Goal: Task Accomplishment & Management: Use online tool/utility

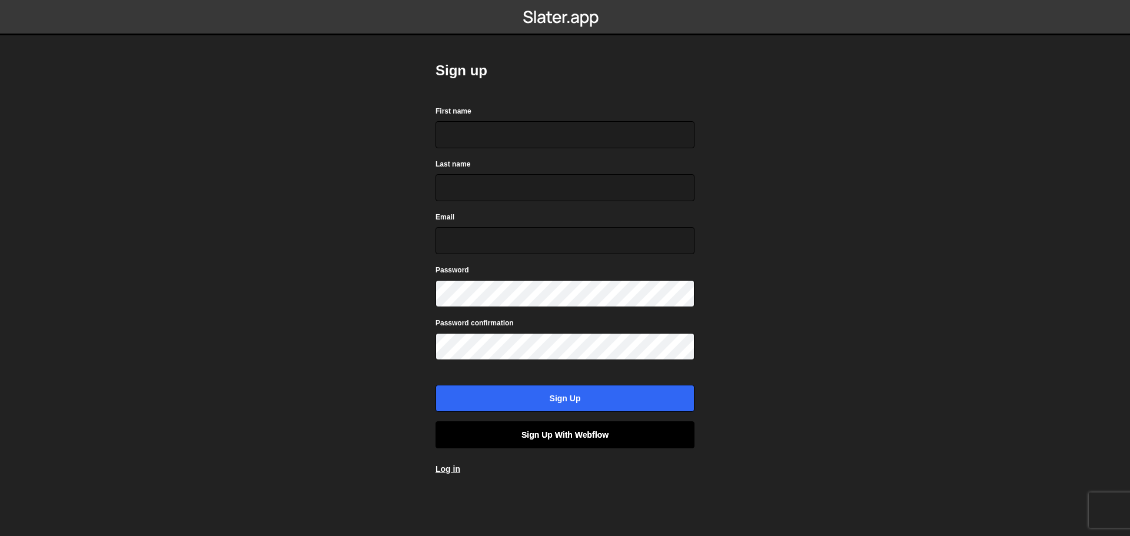
click at [570, 428] on link "Sign up with Webflow" at bounding box center [564, 434] width 259 height 27
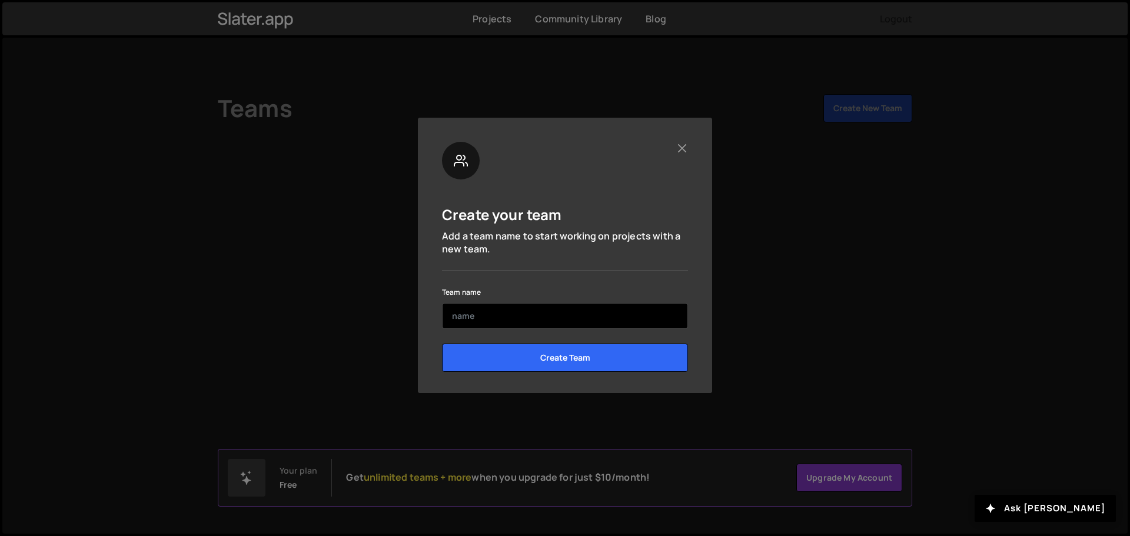
click at [470, 315] on input "text" at bounding box center [565, 316] width 246 height 26
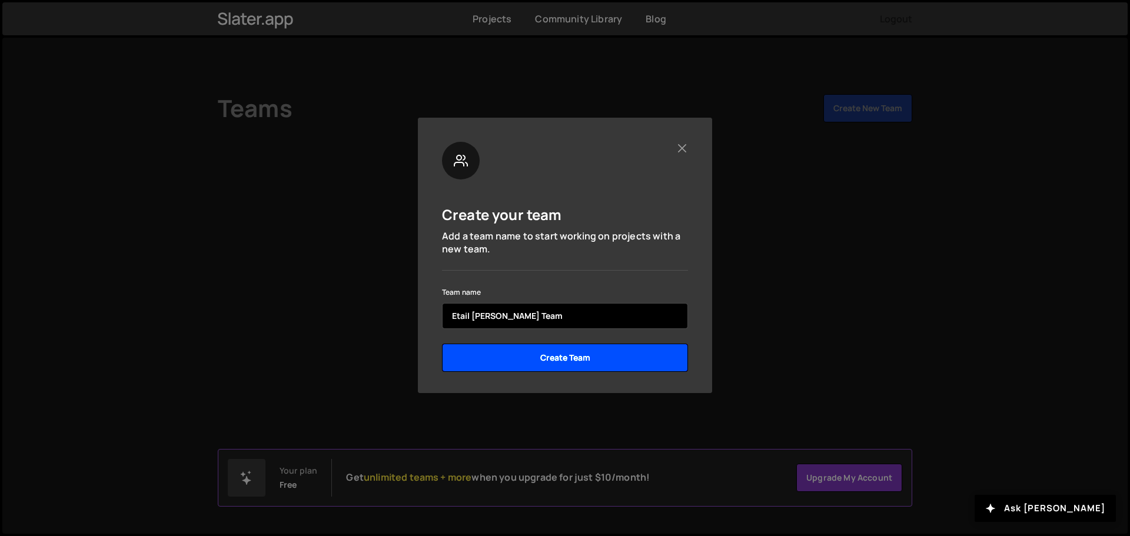
type input "Etail [PERSON_NAME] Team"
click at [568, 354] on input "Create Team" at bounding box center [565, 358] width 246 height 28
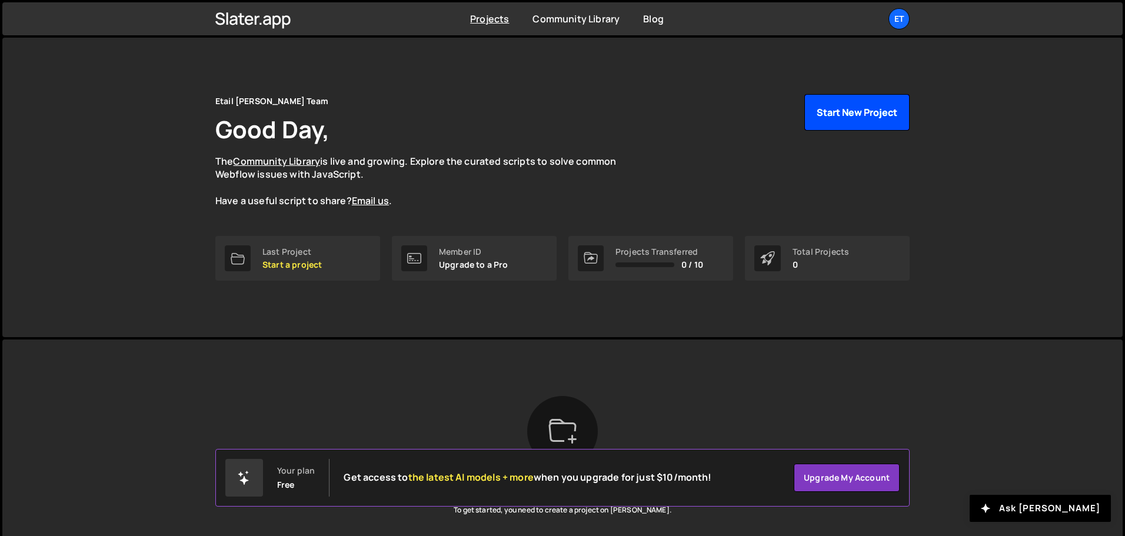
click at [846, 114] on button "Start New Project" at bounding box center [856, 112] width 105 height 36
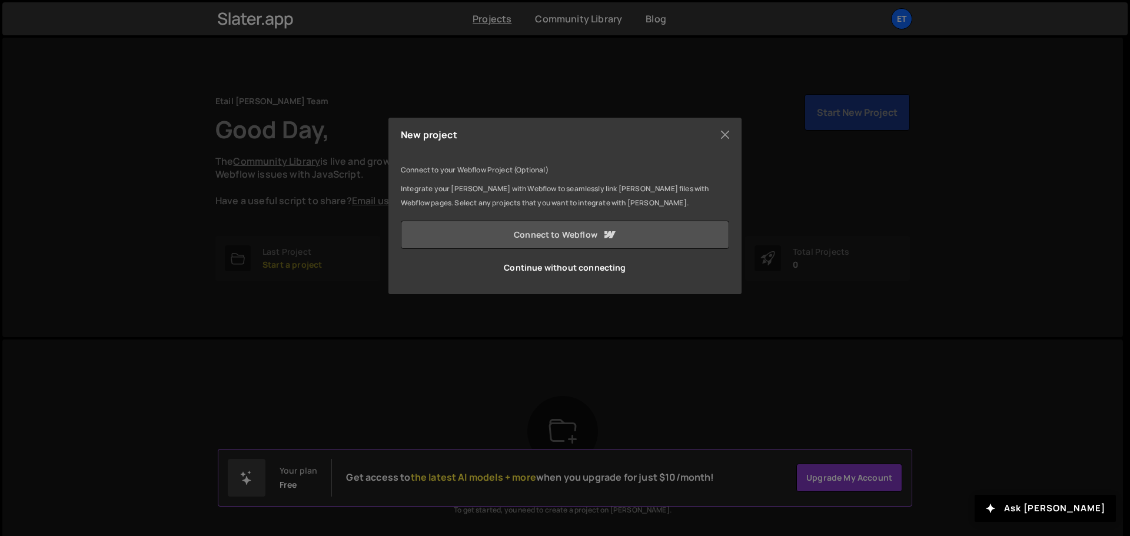
click at [556, 231] on link "Connect to Webflow" at bounding box center [565, 235] width 328 height 28
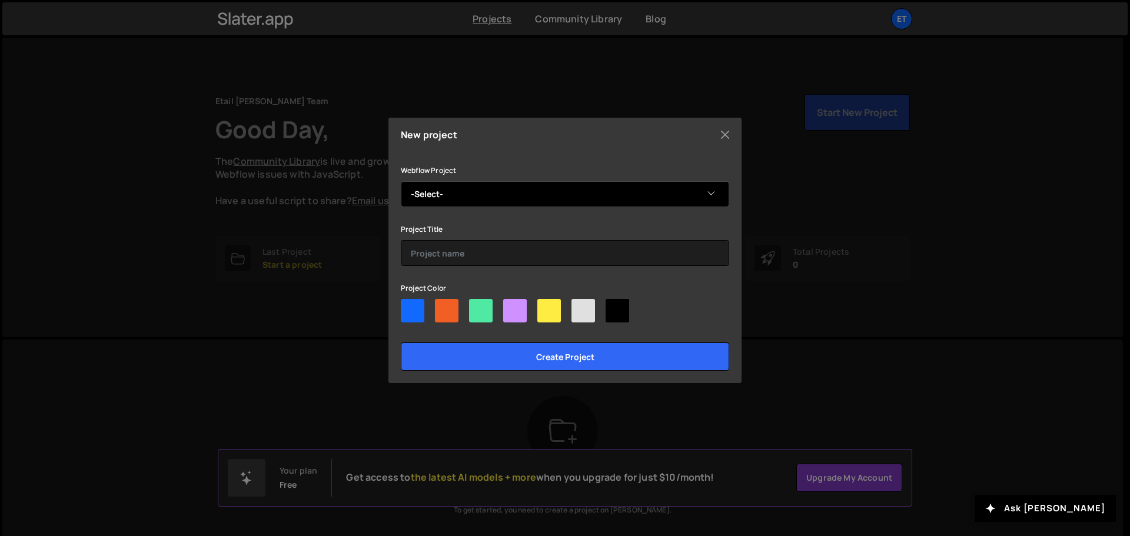
click at [458, 197] on select "-Select- Etail Solutions Ollie Site Template The Distribution Network site" at bounding box center [565, 194] width 328 height 26
select select "67c84f5c12a45ec125c94ed9"
click at [401, 181] on select "-Select- Etail Solutions Ollie Site Template The Distribution Network site" at bounding box center [565, 194] width 328 height 26
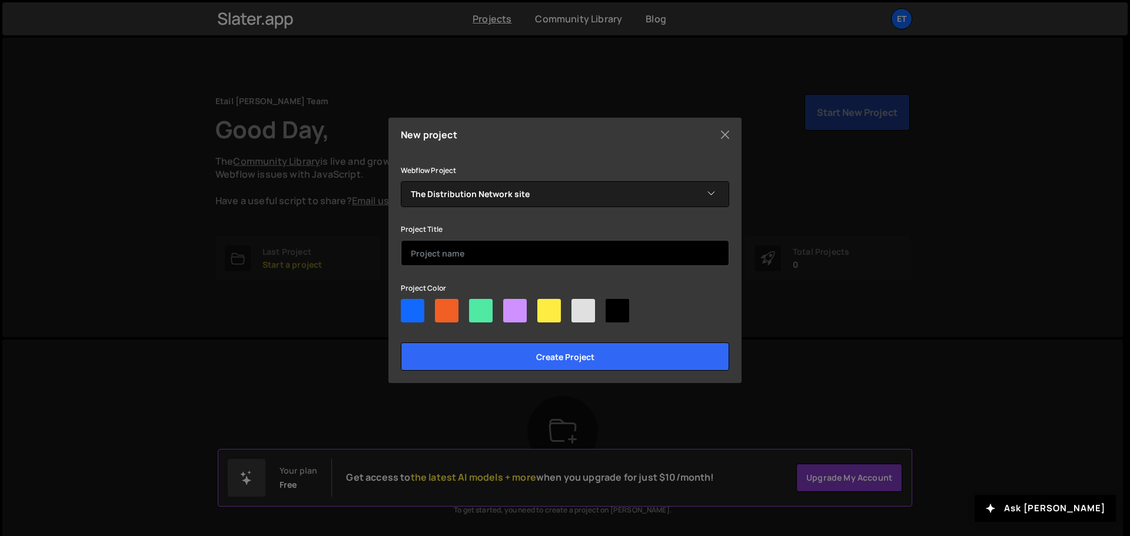
click at [468, 260] on input "text" at bounding box center [565, 253] width 328 height 26
type input "Shipping Calculator"
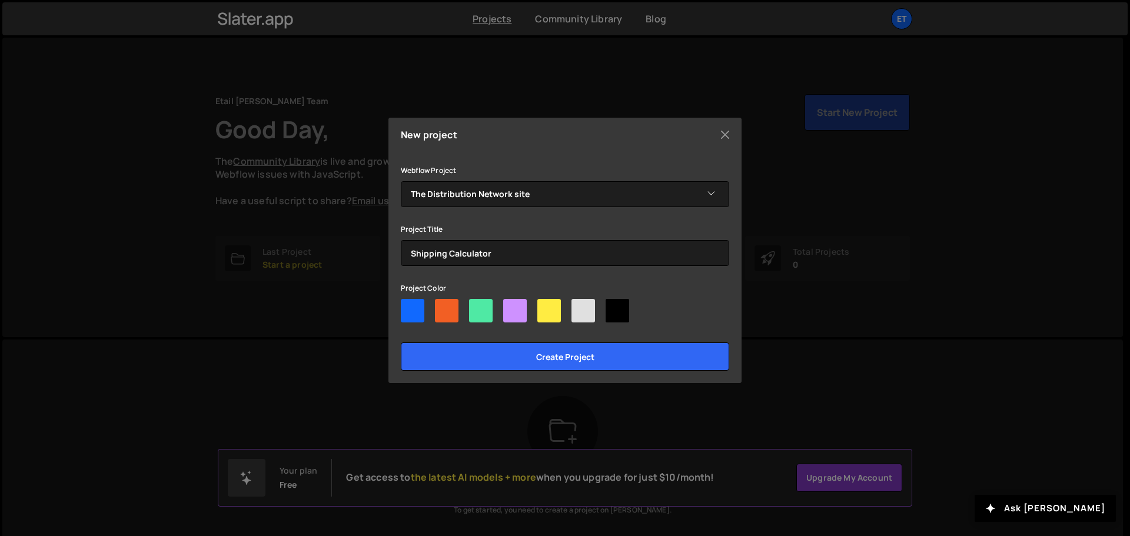
click at [413, 308] on div at bounding box center [413, 311] width 24 height 24
click at [408, 307] on input"] "radio" at bounding box center [405, 303] width 8 height 8
radio input"] "true"
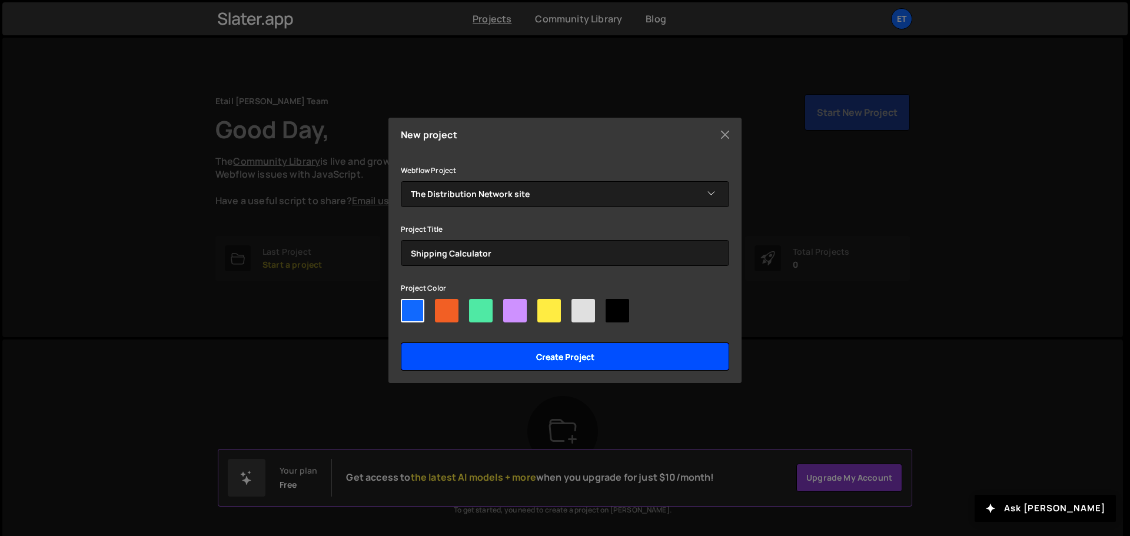
click at [564, 355] on input "Create project" at bounding box center [565, 356] width 328 height 28
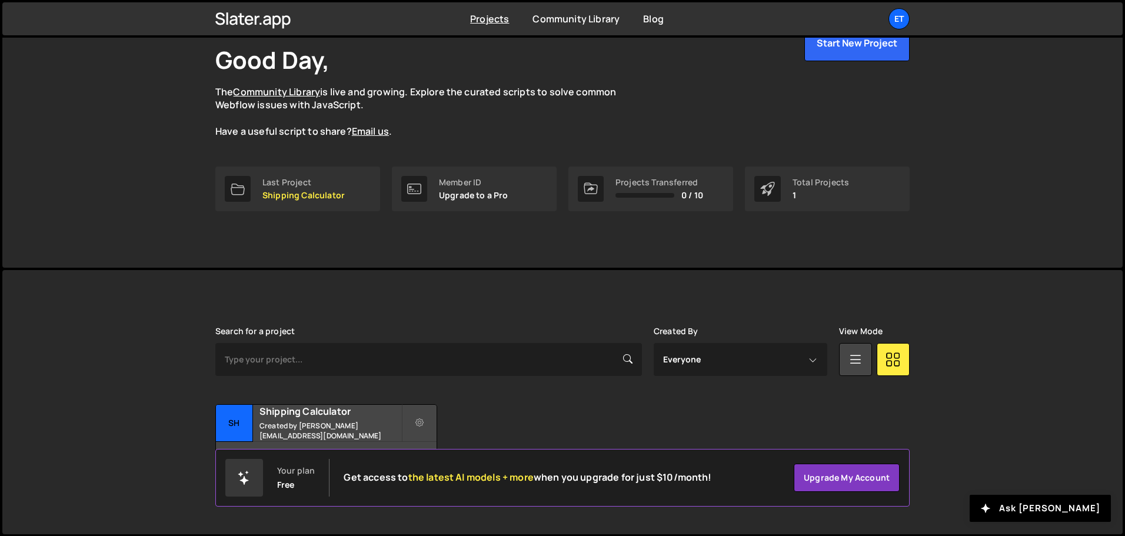
scroll to position [70, 0]
click at [264, 415] on h2 "Shipping Calculator" at bounding box center [331, 410] width 142 height 13
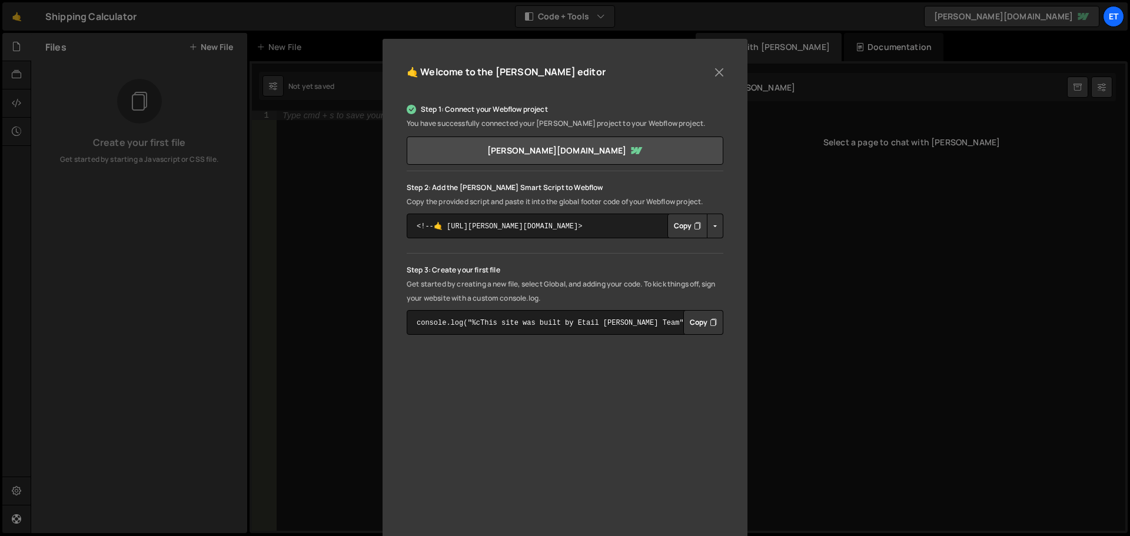
scroll to position [134, 0]
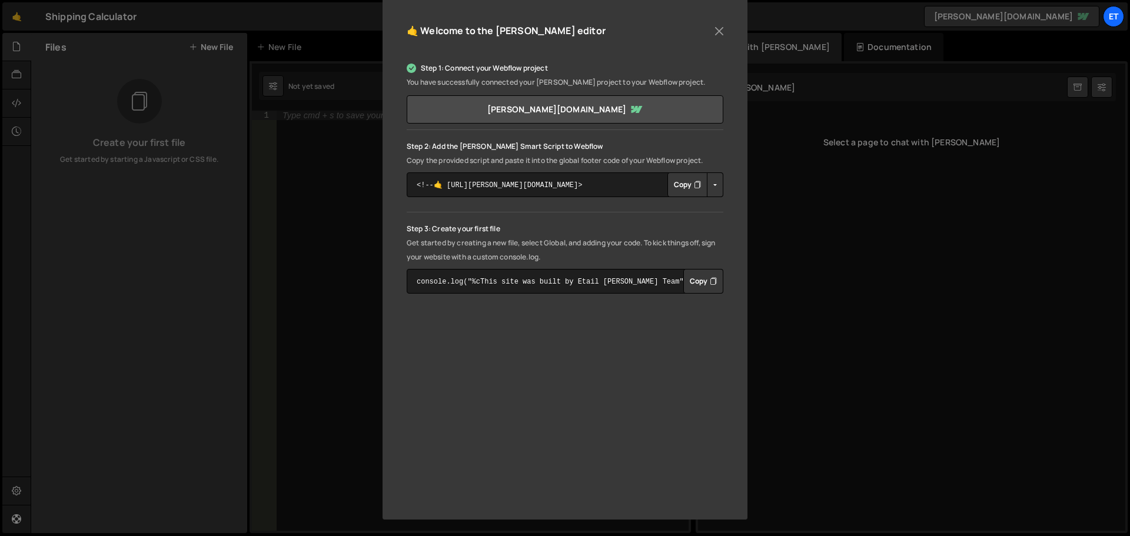
click at [680, 182] on button "Copy" at bounding box center [687, 184] width 40 height 25
click at [718, 186] on button "Button group with nested dropdown" at bounding box center [715, 184] width 16 height 25
click at [738, 142] on div "🤙 Welcome to the Slater editor Step 1: Connect your Webflow project You have su…" at bounding box center [565, 259] width 365 height 522
click at [709, 185] on button "Button group with nested dropdown" at bounding box center [715, 184] width 16 height 25
click at [741, 221] on link "Copy Production Script" at bounding box center [764, 223] width 115 height 16
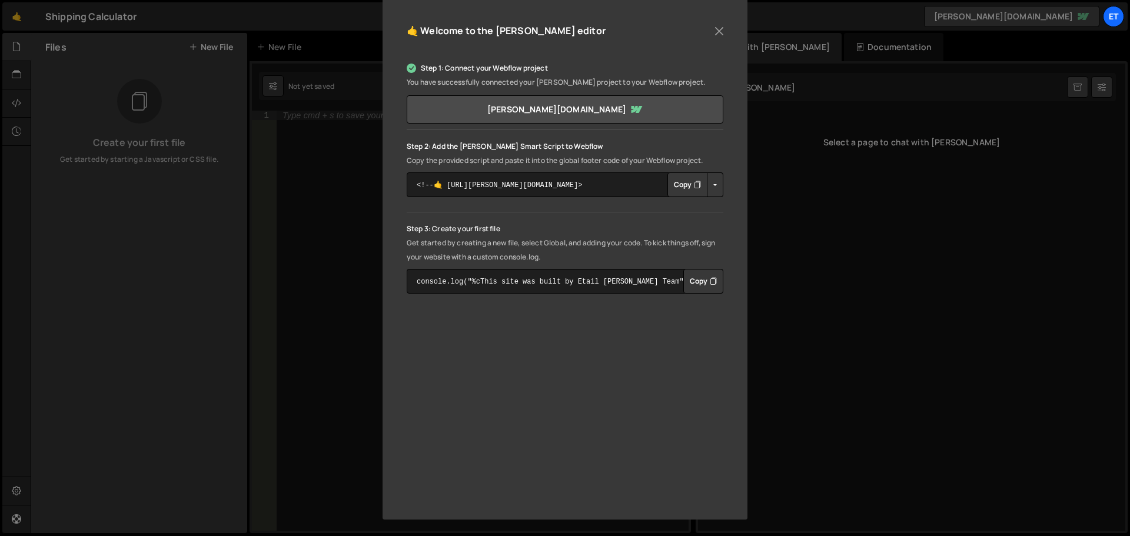
click at [695, 284] on button "Copy" at bounding box center [703, 281] width 40 height 25
click at [697, 276] on button "Copy" at bounding box center [703, 281] width 40 height 25
click at [716, 28] on button "Close" at bounding box center [719, 31] width 18 height 18
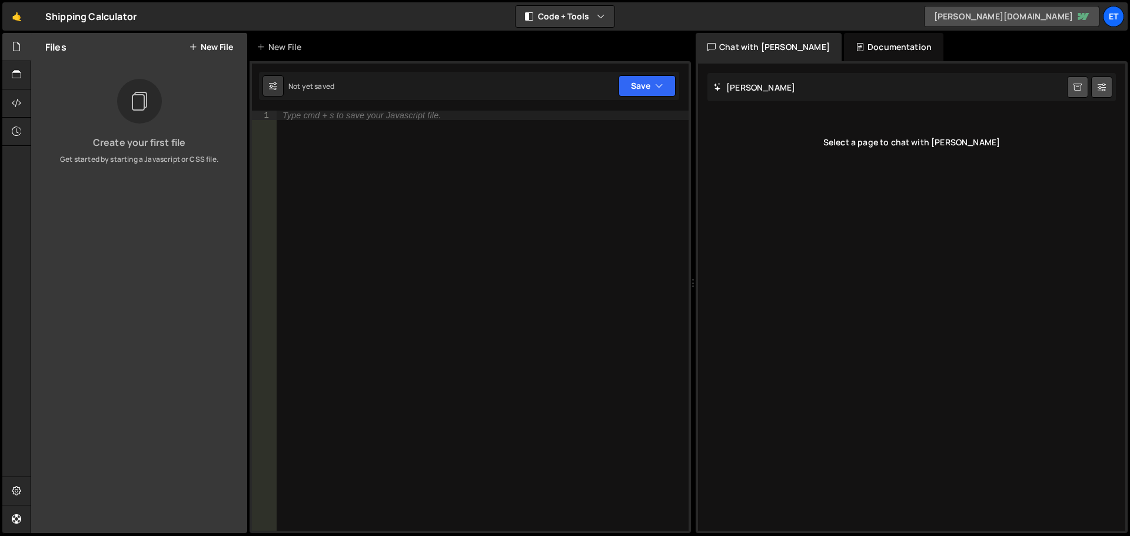
click at [1066, 16] on link "[PERSON_NAME][DOMAIN_NAME]" at bounding box center [1011, 16] width 175 height 21
click at [11, 14] on link "🤙" at bounding box center [16, 16] width 29 height 28
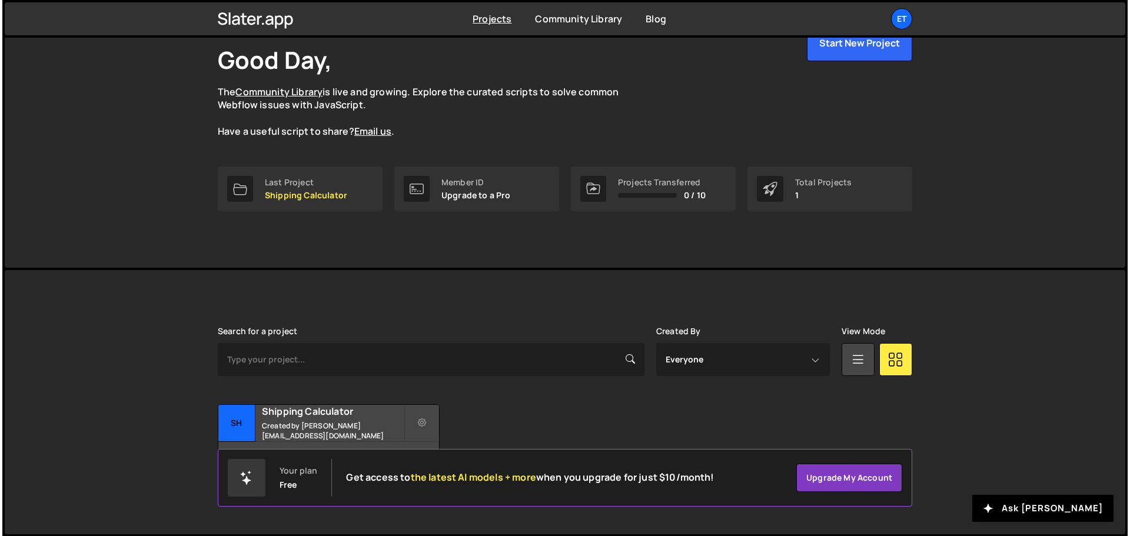
scroll to position [70, 0]
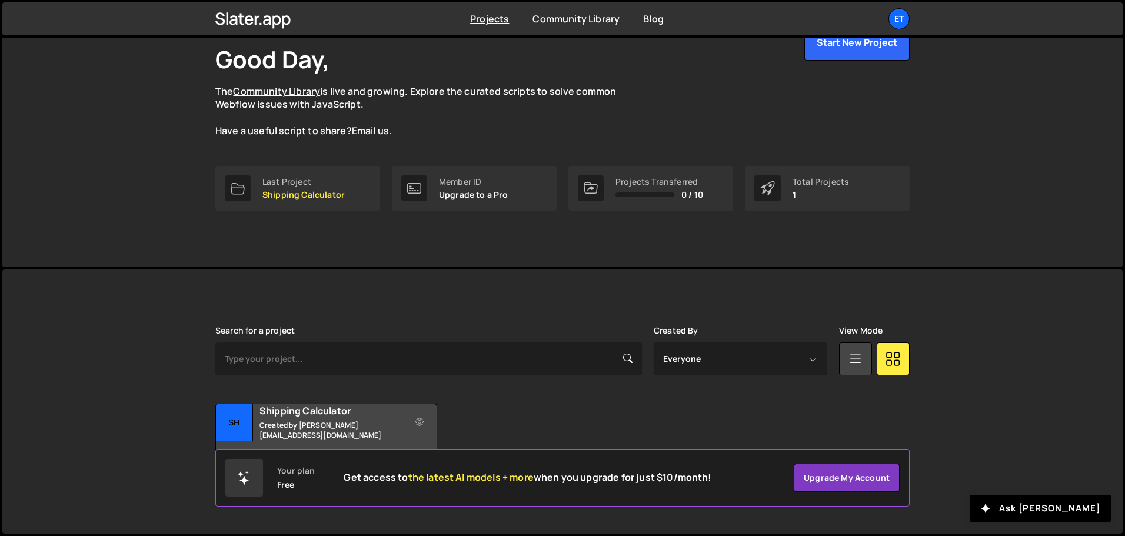
click at [418, 423] on icon at bounding box center [419, 423] width 8 height 12
click at [428, 474] on link "Edit Project" at bounding box center [473, 470] width 140 height 19
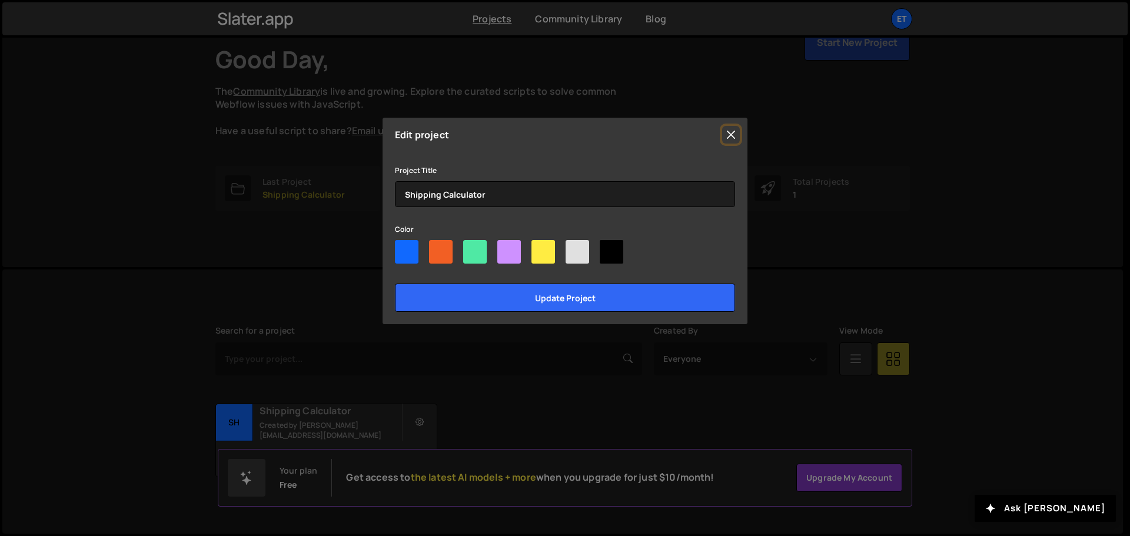
click at [737, 133] on button "Close" at bounding box center [731, 135] width 18 height 18
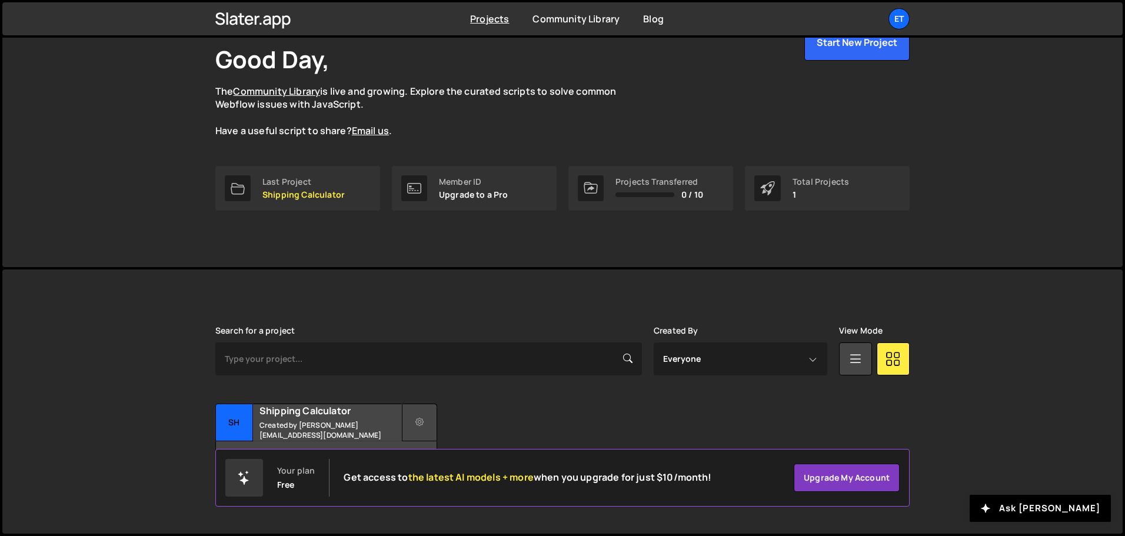
click at [411, 421] on button at bounding box center [419, 423] width 35 height 38
click at [434, 490] on link "Delete Project" at bounding box center [473, 489] width 140 height 19
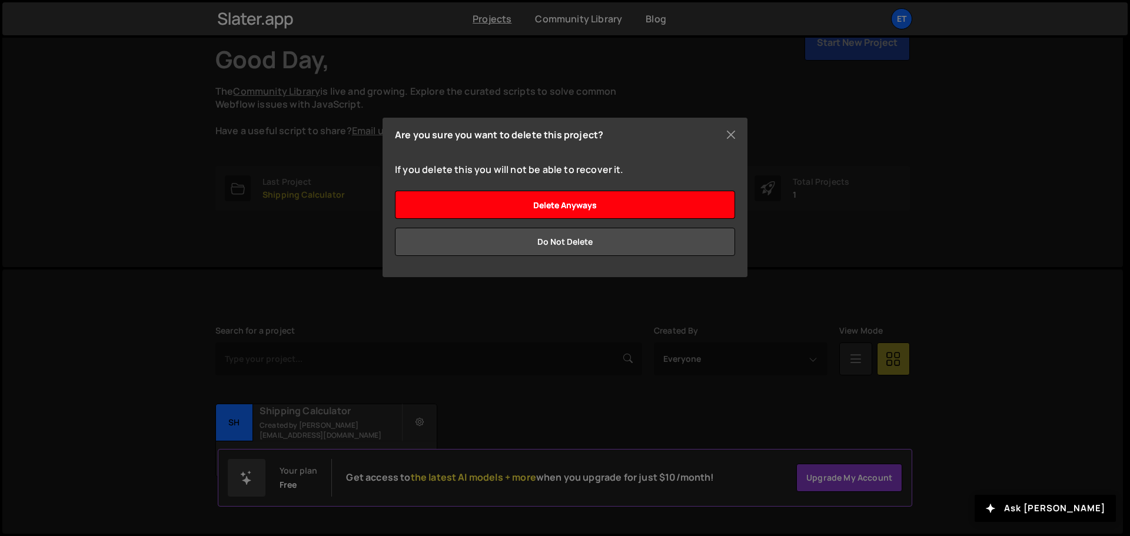
click at [579, 202] on input "Delete anyways" at bounding box center [565, 205] width 340 height 28
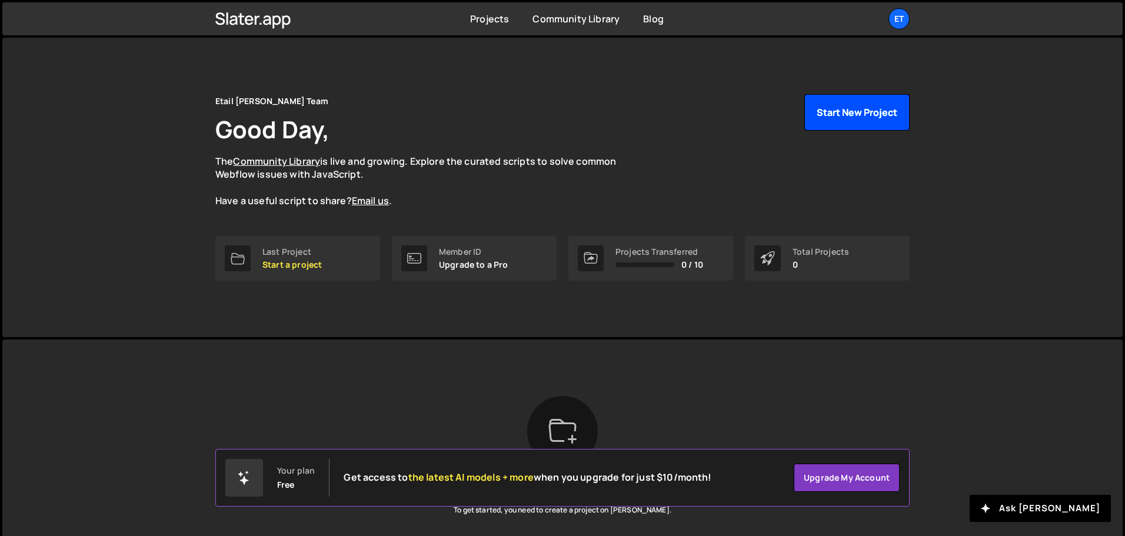
click at [856, 113] on button "Start New Project" at bounding box center [856, 112] width 105 height 36
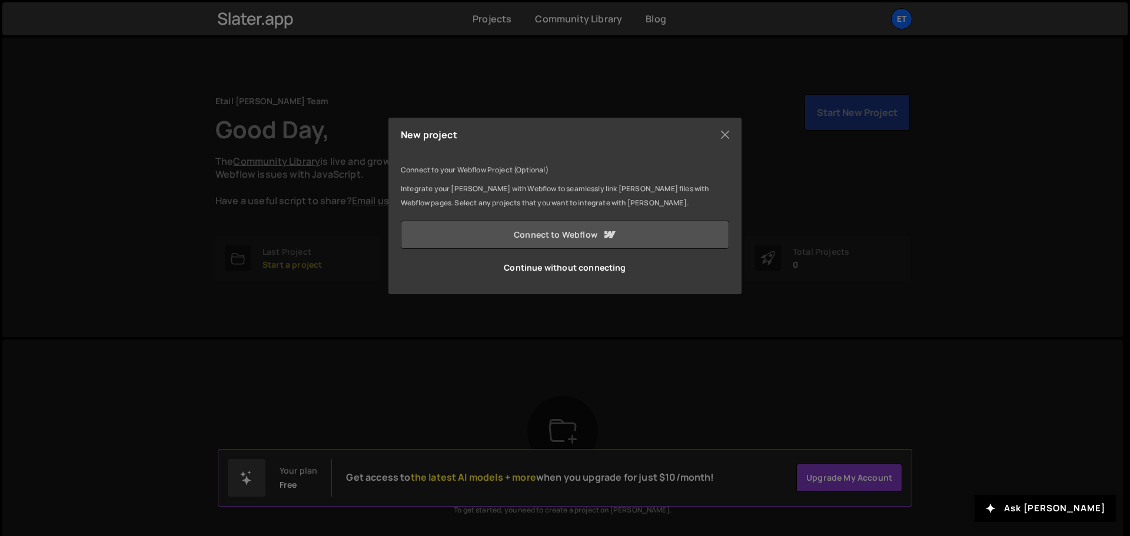
click at [554, 232] on link "Connect to Webflow" at bounding box center [565, 235] width 328 height 28
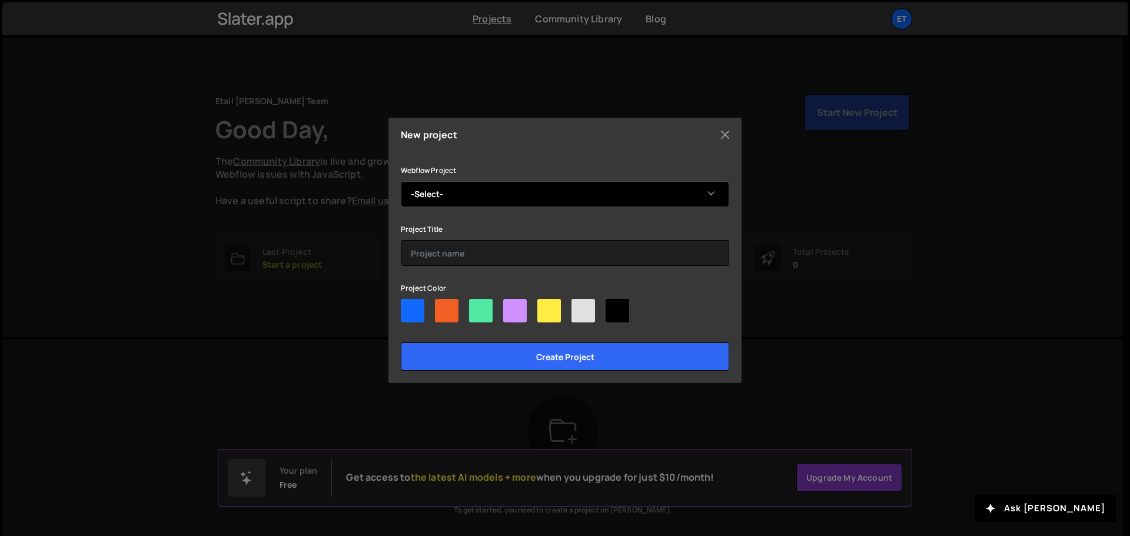
click at [490, 195] on select "-Select- The Distribution Network site" at bounding box center [565, 194] width 328 height 26
select select "67c84f5c12a45ec125c94ed9"
click at [401, 181] on select "-Select- The Distribution Network site" at bounding box center [565, 194] width 328 height 26
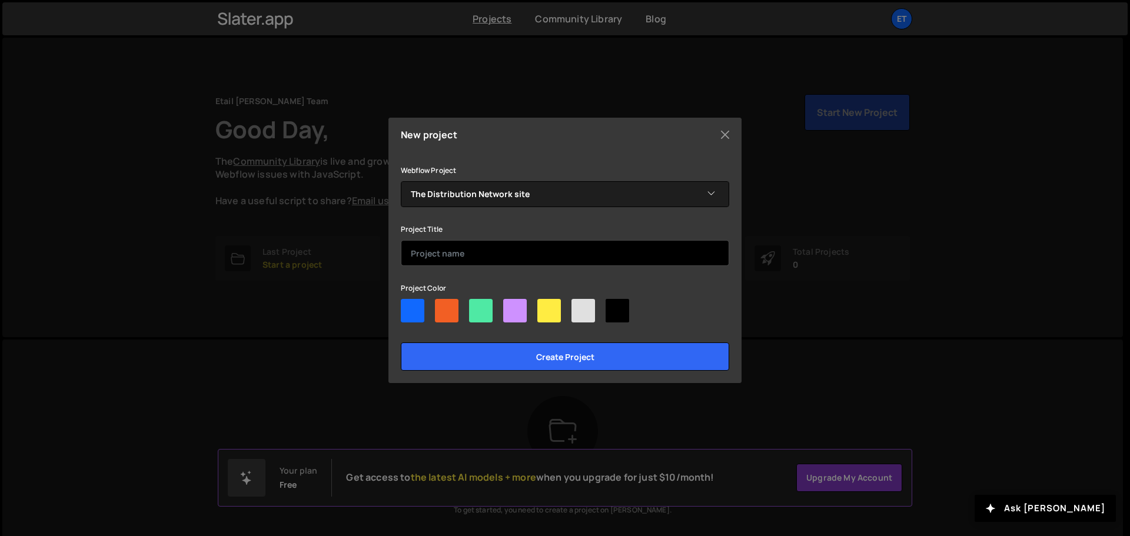
drag, startPoint x: 431, startPoint y: 255, endPoint x: 443, endPoint y: 255, distance: 11.8
click at [431, 255] on input "text" at bounding box center [565, 253] width 328 height 26
type input "Shipping Calculator"
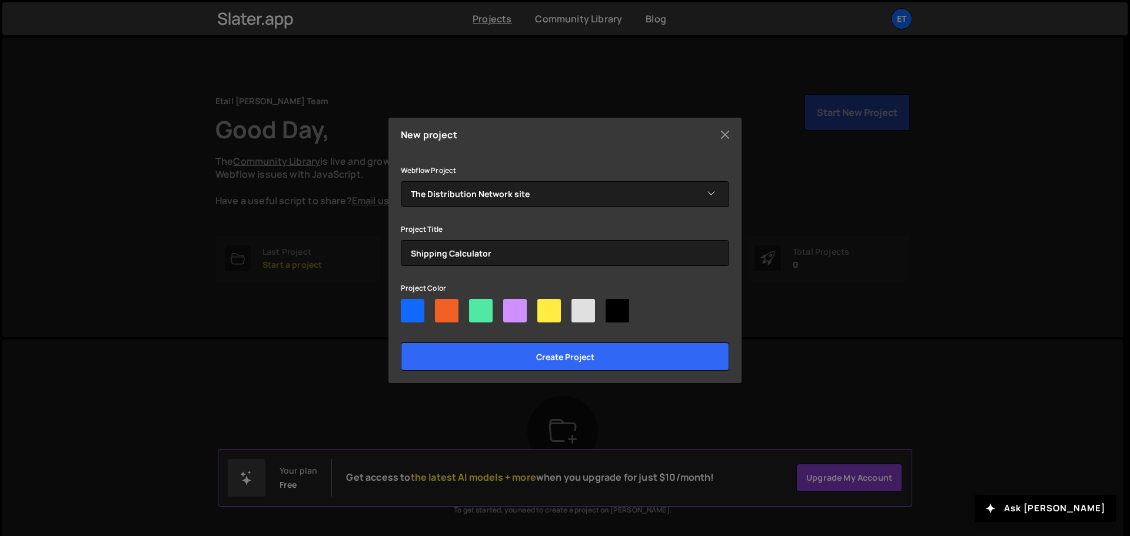
click at [408, 304] on div at bounding box center [413, 311] width 24 height 24
click at [408, 304] on input"] "radio" at bounding box center [405, 303] width 8 height 8
radio input"] "true"
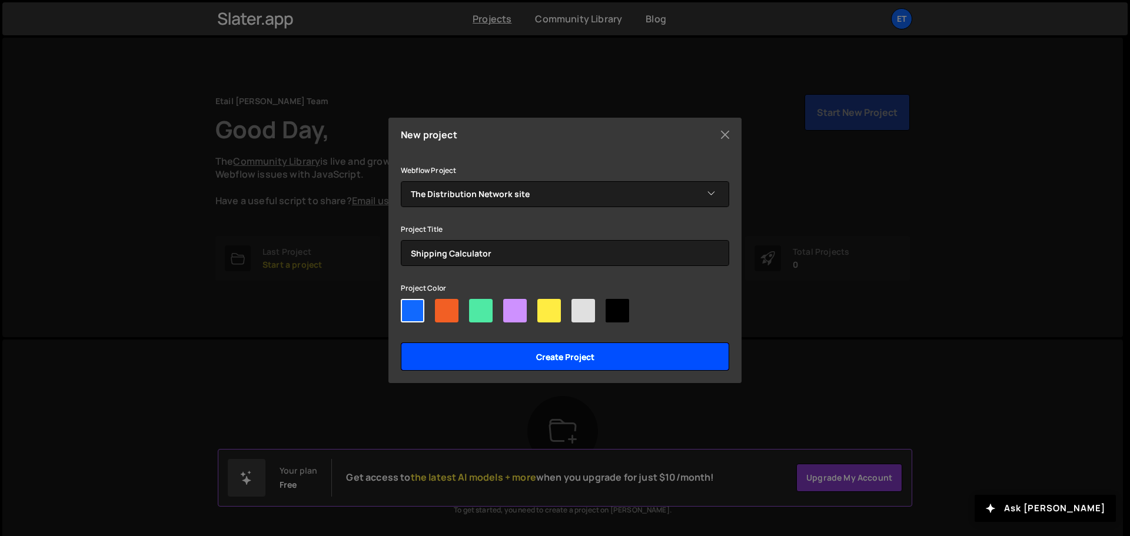
click at [564, 354] on input "Create project" at bounding box center [565, 356] width 328 height 28
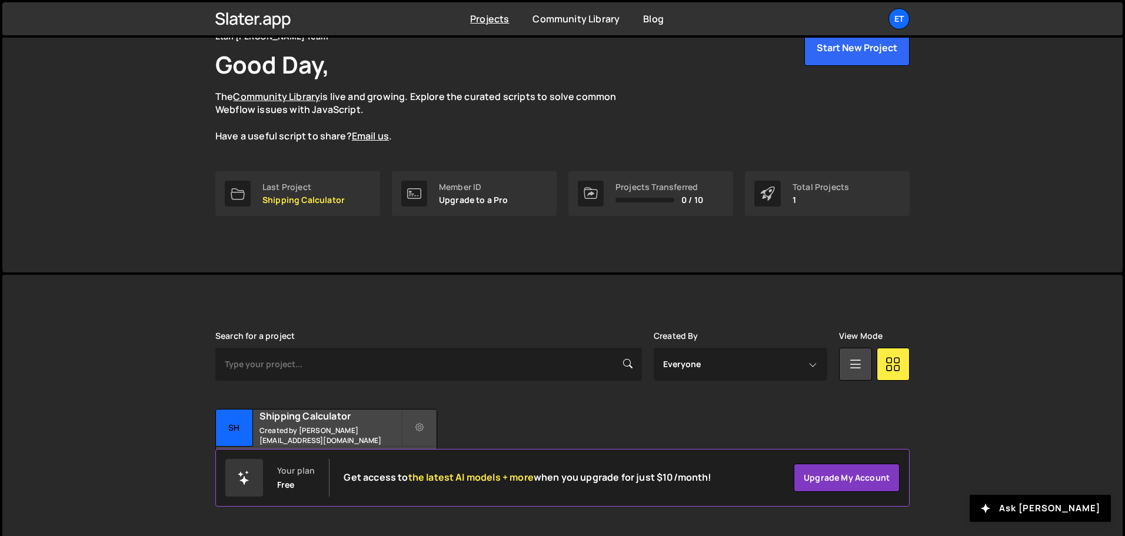
scroll to position [70, 0]
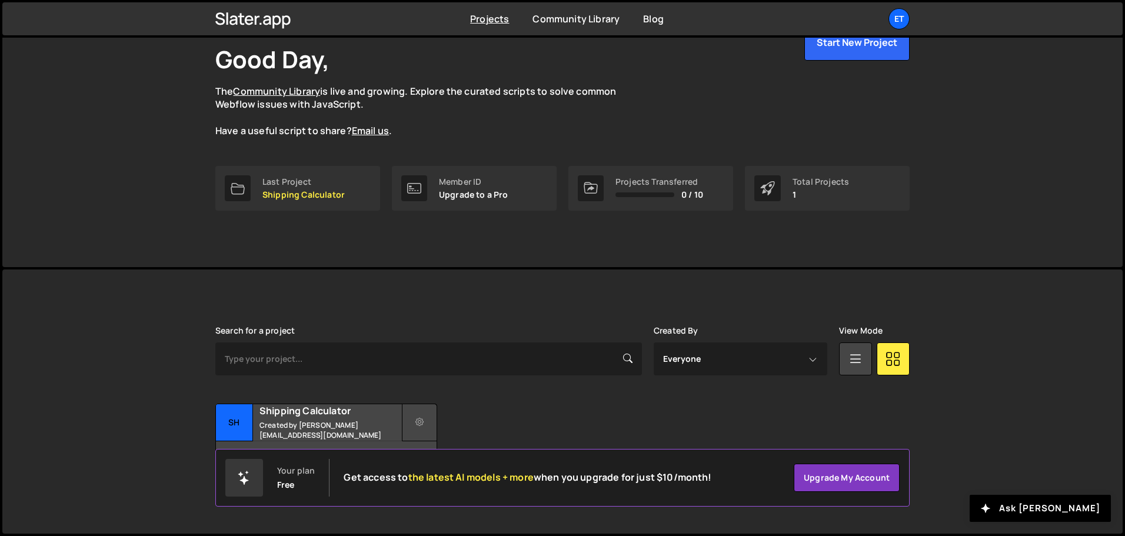
click at [415, 421] on icon at bounding box center [419, 423] width 8 height 12
click at [522, 385] on div "Search for a project Created By Everyone [PERSON_NAME][EMAIL_ADDRESS][DOMAIN_NA…" at bounding box center [562, 401] width 694 height 151
click at [279, 415] on h2 "Shipping Calculator" at bounding box center [331, 410] width 142 height 13
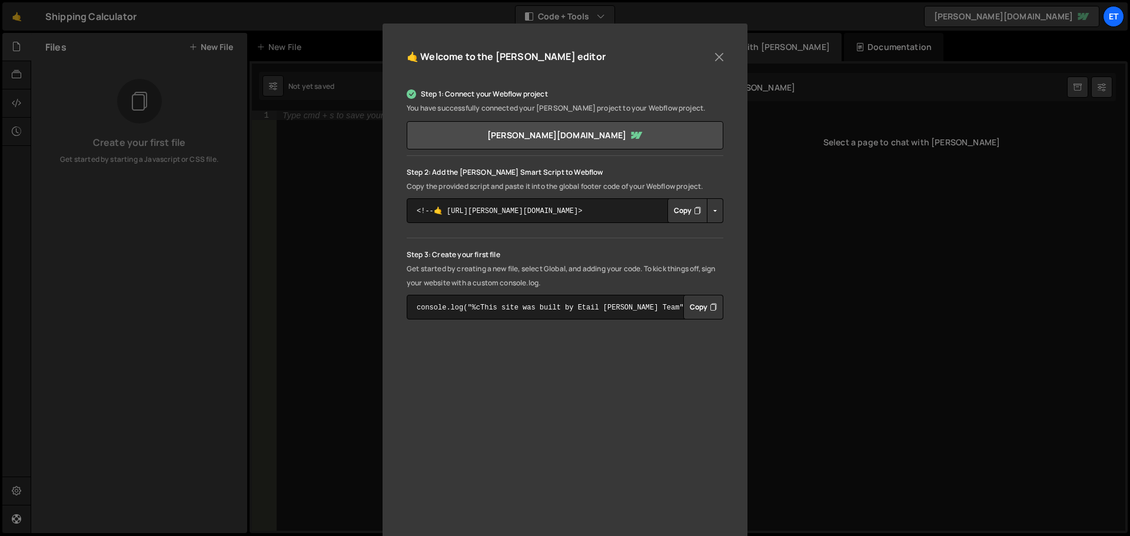
scroll to position [134, 0]
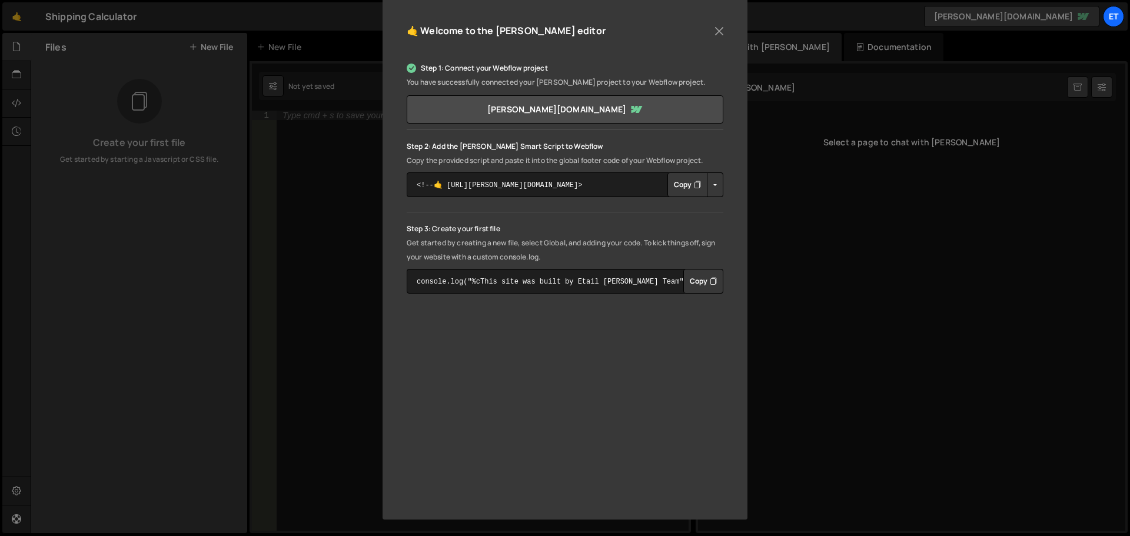
click at [683, 182] on button "Copy" at bounding box center [687, 184] width 40 height 25
click at [696, 283] on button "Copy" at bounding box center [703, 281] width 40 height 25
click at [716, 25] on button "Close" at bounding box center [719, 31] width 18 height 18
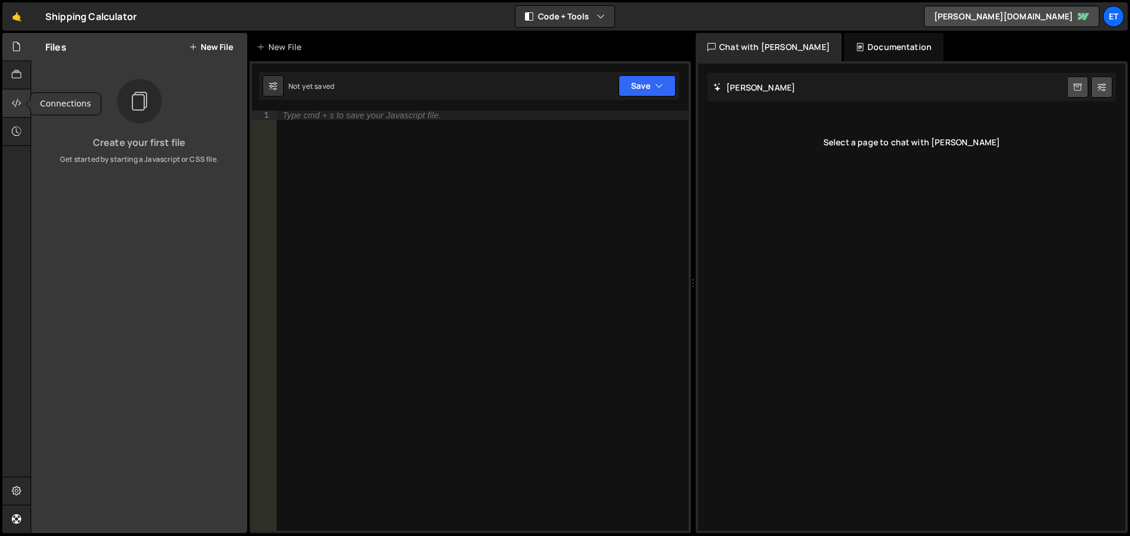
click at [14, 104] on icon at bounding box center [16, 103] width 9 height 13
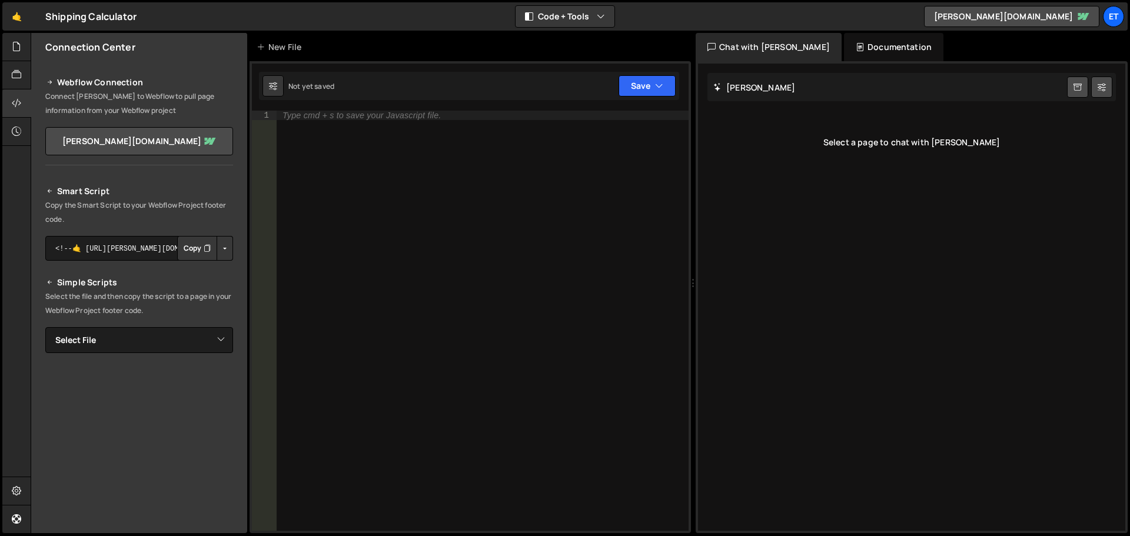
click at [318, 114] on div "Type cmd + s to save your Javascript file." at bounding box center [361, 115] width 158 height 8
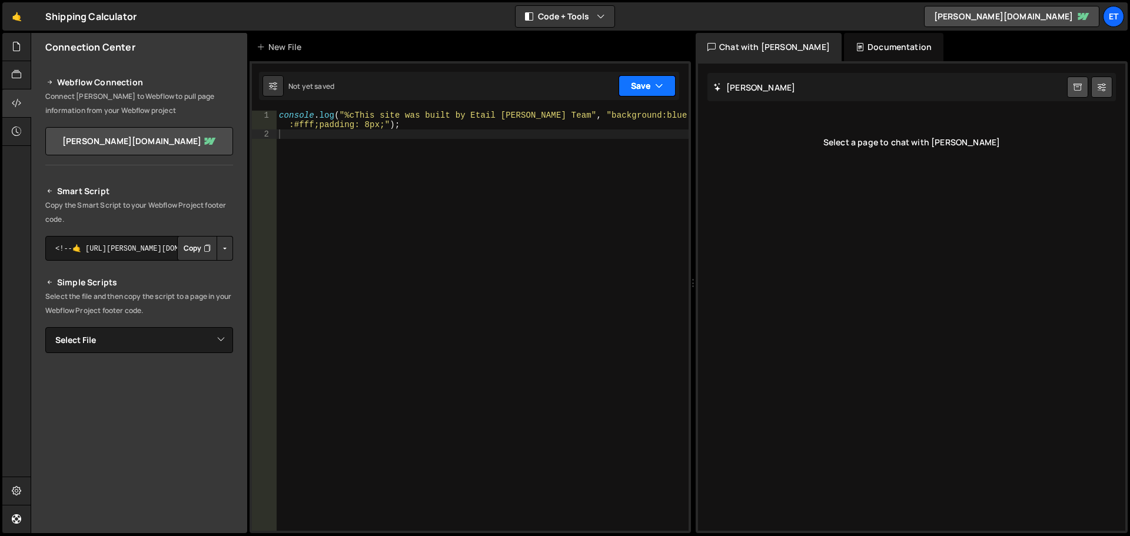
click at [660, 87] on icon "button" at bounding box center [659, 86] width 8 height 12
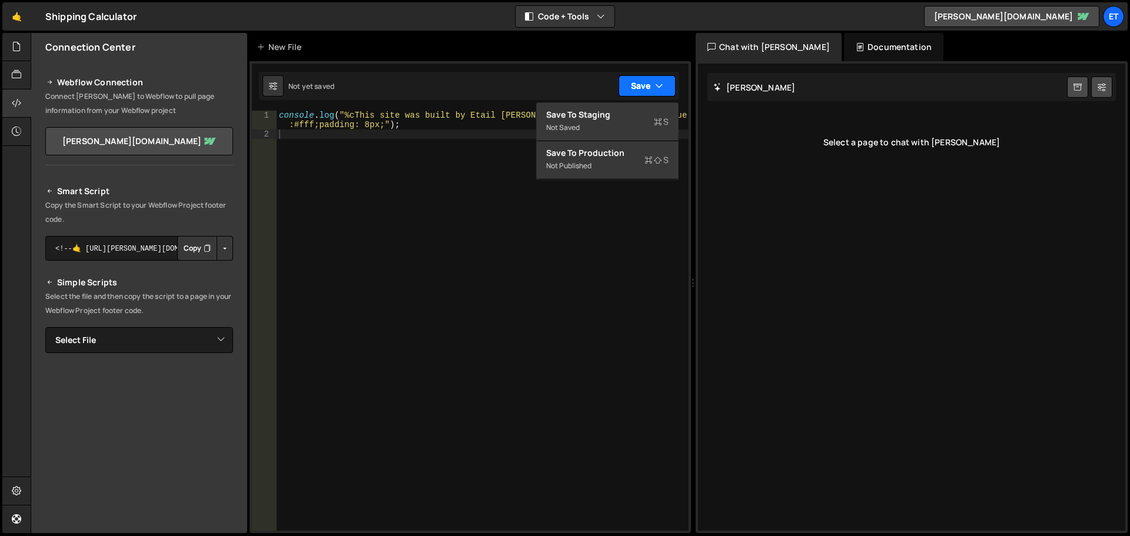
click at [639, 87] on button "Save" at bounding box center [646, 85] width 57 height 21
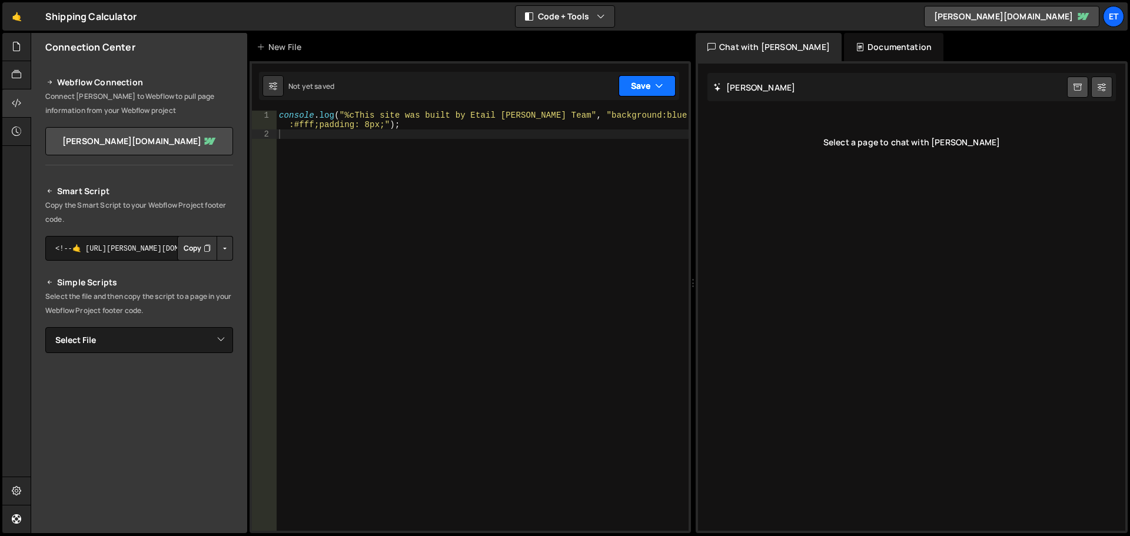
click at [644, 85] on button "Save" at bounding box center [646, 85] width 57 height 21
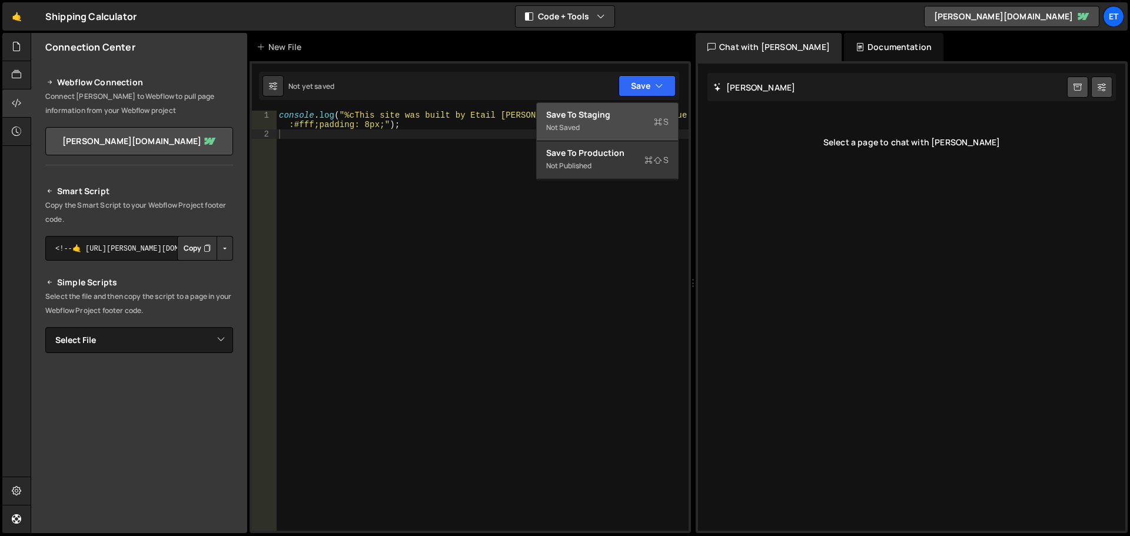
click at [590, 118] on div "Save to Staging S" at bounding box center [607, 115] width 122 height 12
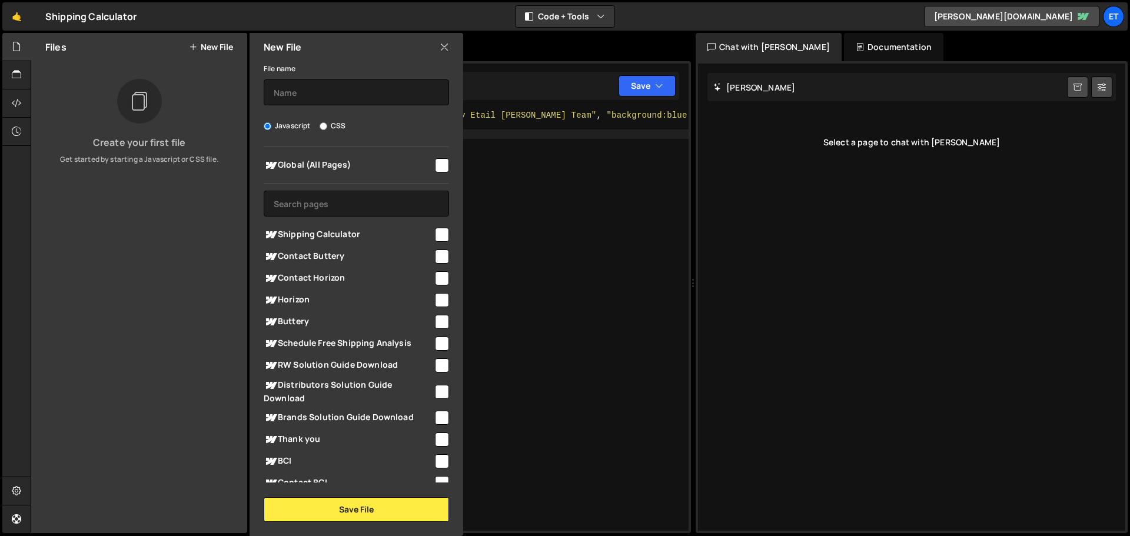
click at [437, 166] on input "checkbox" at bounding box center [442, 165] width 14 height 14
checkbox input "true"
click at [331, 98] on input "text" at bounding box center [356, 92] width 185 height 26
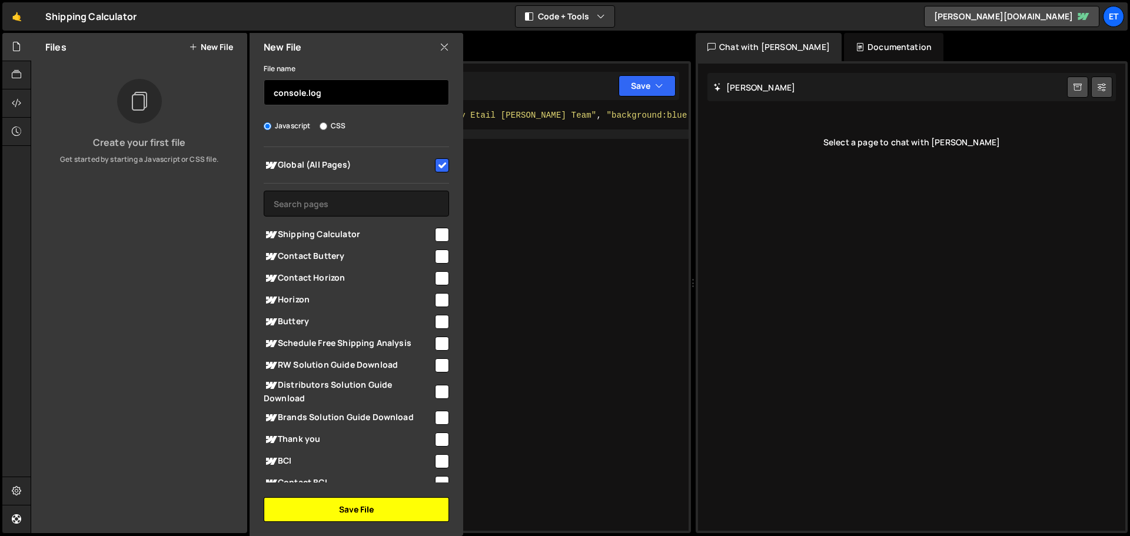
type input "console.log"
click at [352, 513] on button "Save File" at bounding box center [356, 509] width 185 height 25
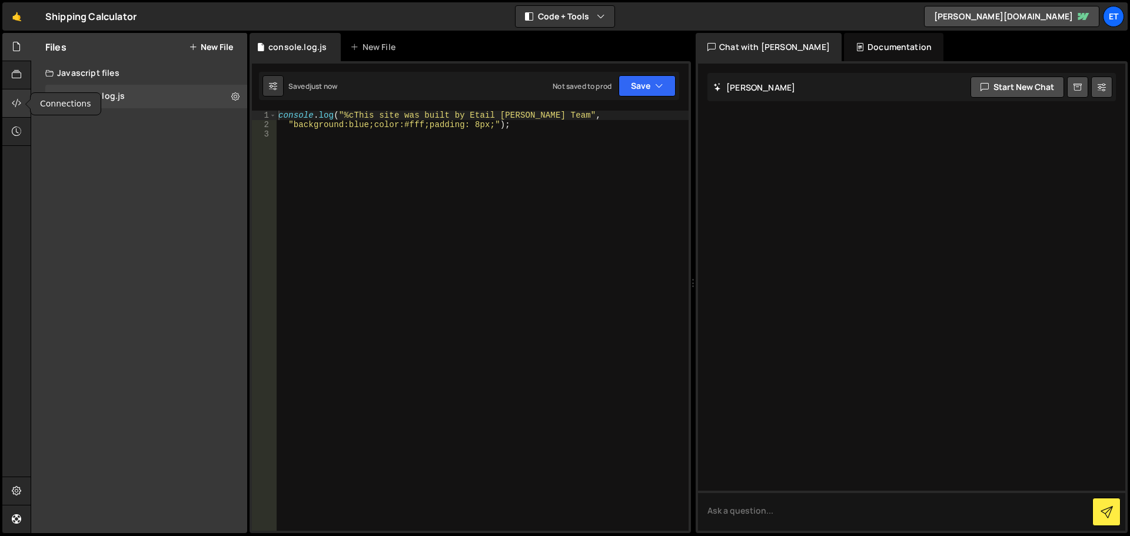
click at [15, 101] on icon at bounding box center [16, 103] width 9 height 13
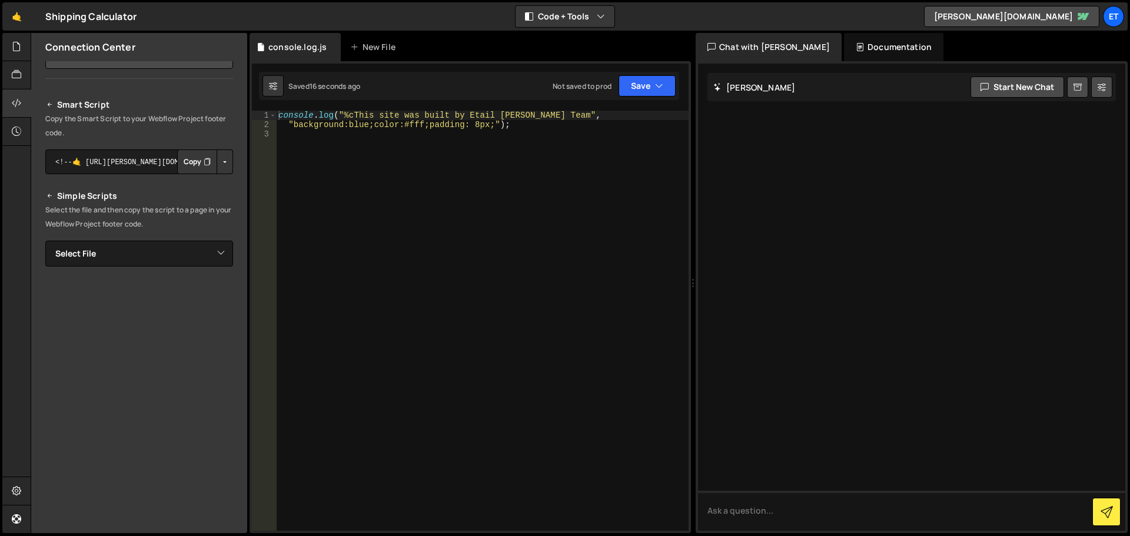
scroll to position [88, 0]
click at [188, 161] on button "Copy" at bounding box center [197, 160] width 40 height 25
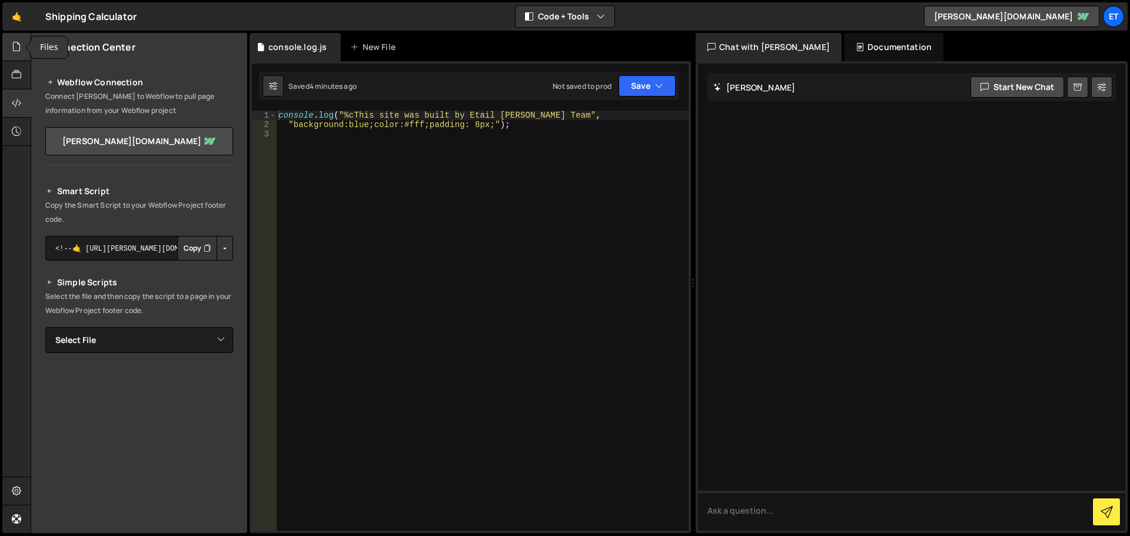
click at [9, 46] on div at bounding box center [16, 47] width 29 height 28
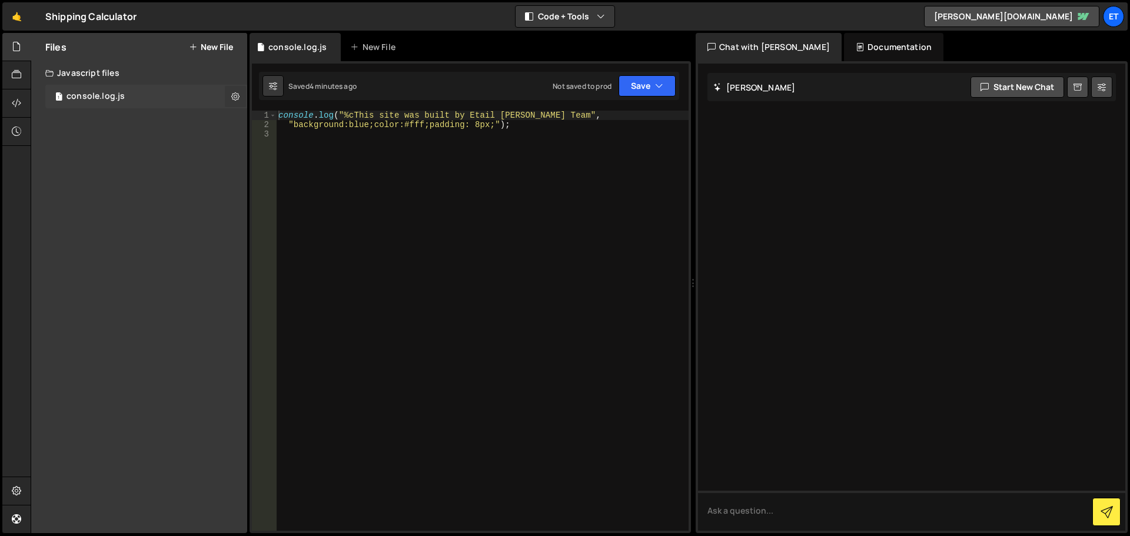
click at [234, 95] on icon at bounding box center [235, 96] width 8 height 11
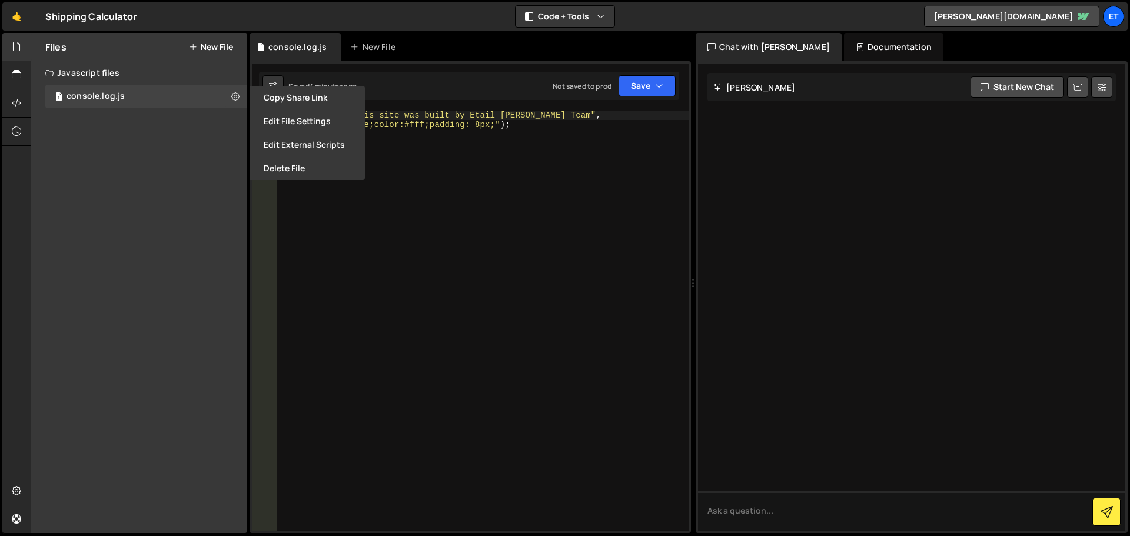
click at [218, 202] on div "Files New File Create your first file Get started by starting a Javascript or C…" at bounding box center [139, 283] width 216 height 500
click at [107, 92] on div "console.log.js" at bounding box center [95, 96] width 58 height 11
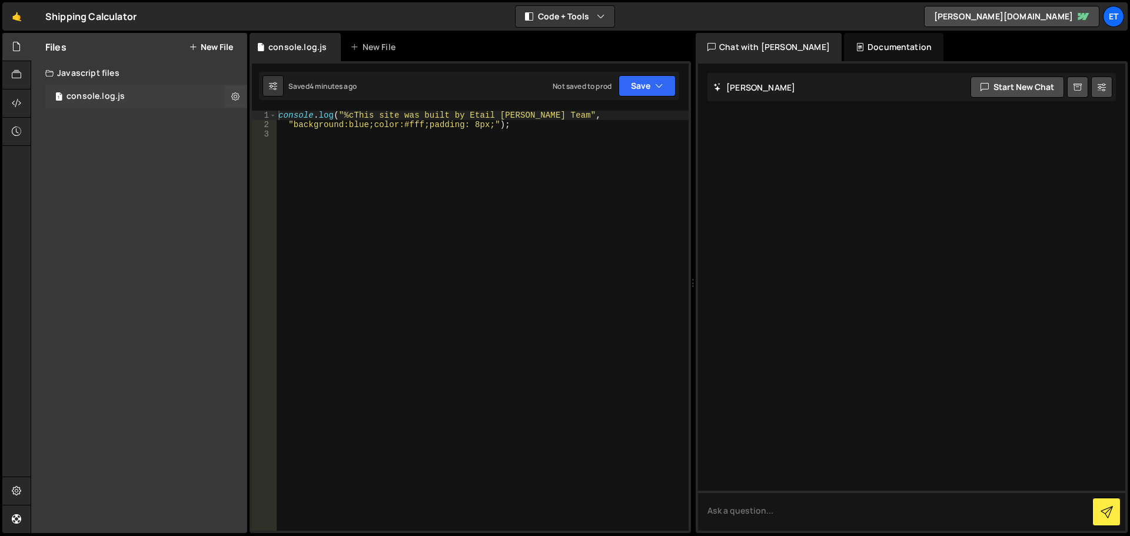
click at [98, 95] on div "console.log.js" at bounding box center [95, 96] width 58 height 11
click at [237, 95] on icon at bounding box center [235, 96] width 8 height 11
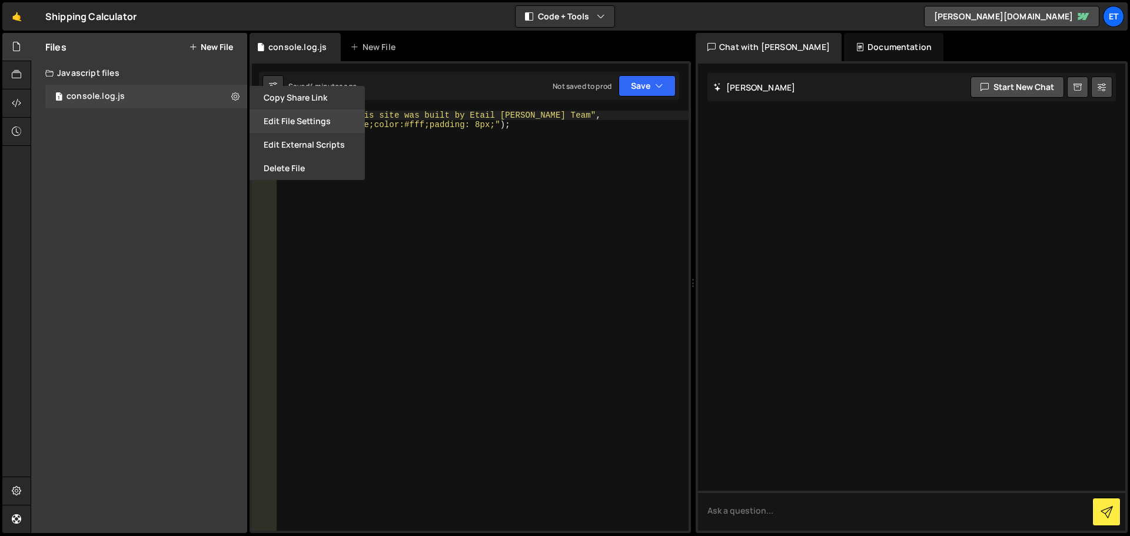
click at [287, 118] on button "Edit File Settings" at bounding box center [307, 121] width 115 height 24
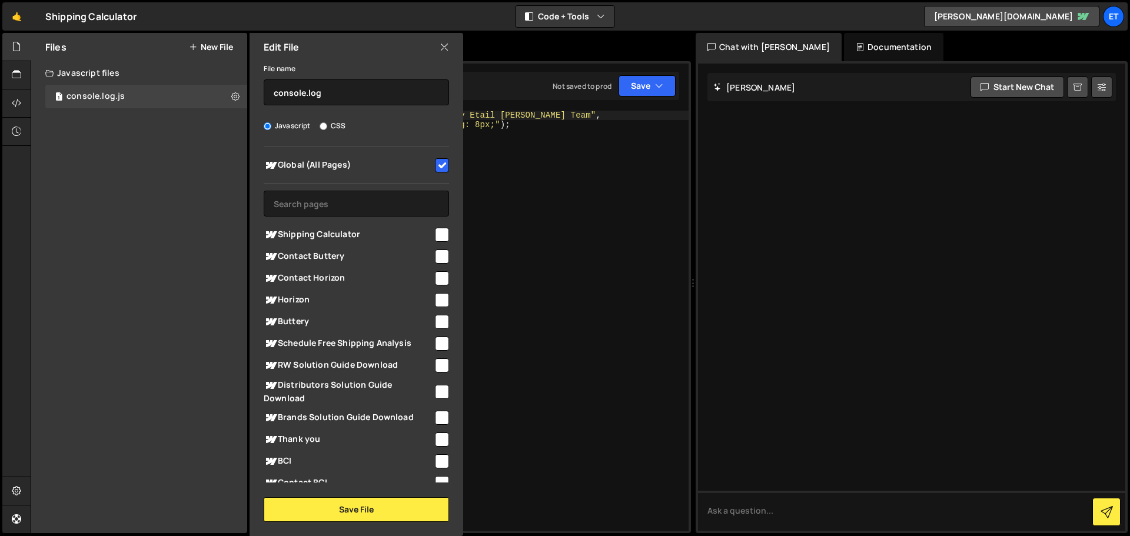
click at [445, 44] on icon at bounding box center [444, 47] width 9 height 13
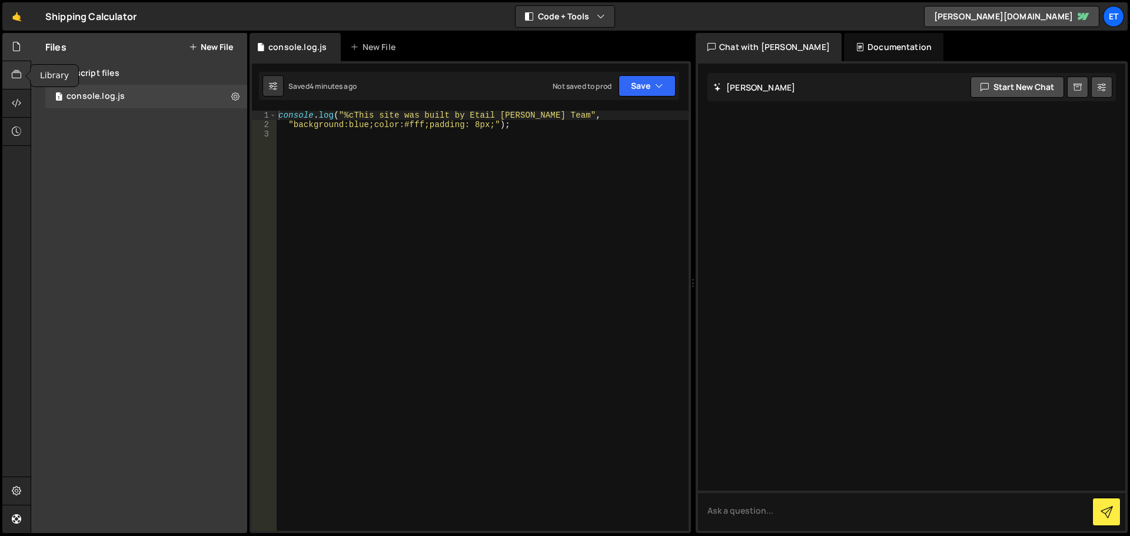
click at [19, 82] on div at bounding box center [16, 75] width 29 height 28
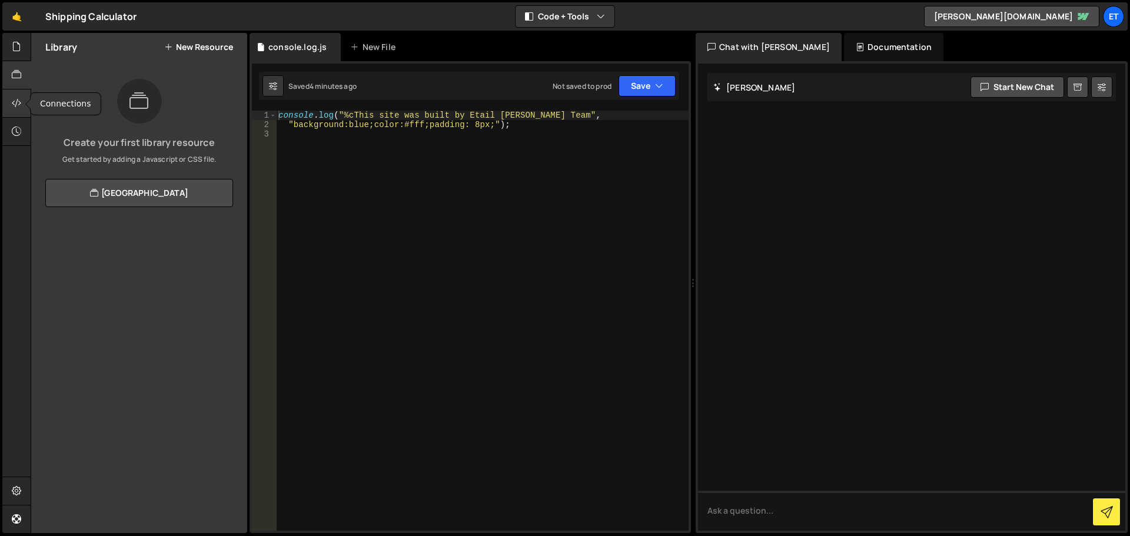
click at [13, 103] on icon at bounding box center [16, 103] width 9 height 13
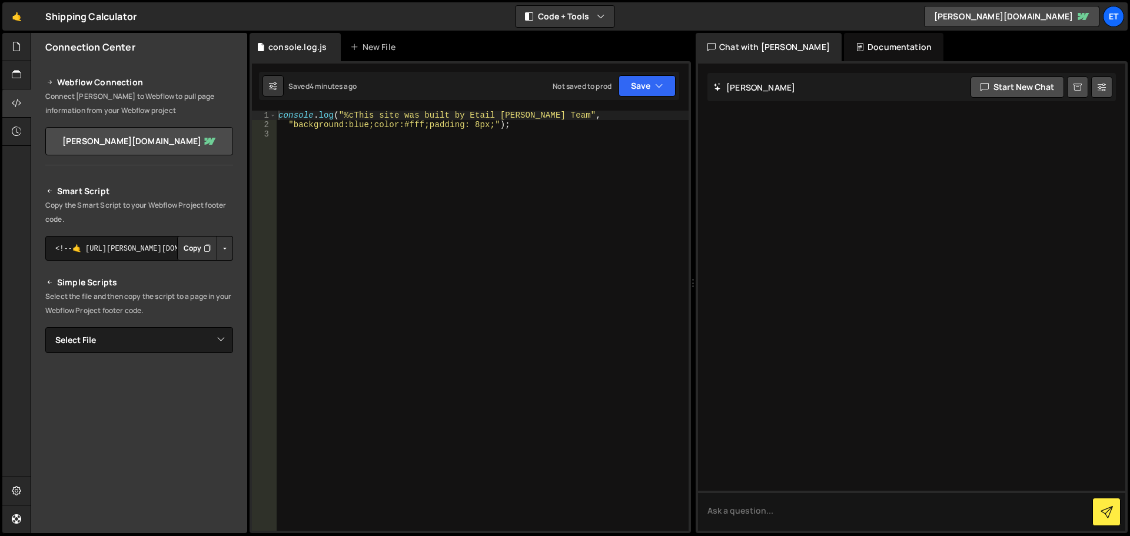
click at [846, 44] on div "Documentation" at bounding box center [893, 47] width 99 height 28
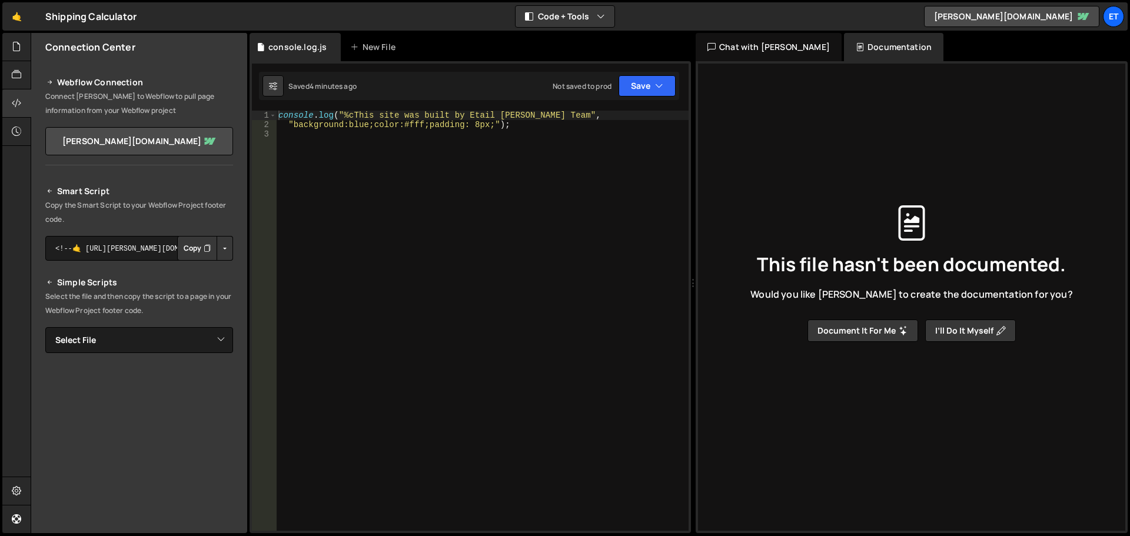
click at [749, 42] on div "Chat with Slater AI" at bounding box center [769, 47] width 146 height 28
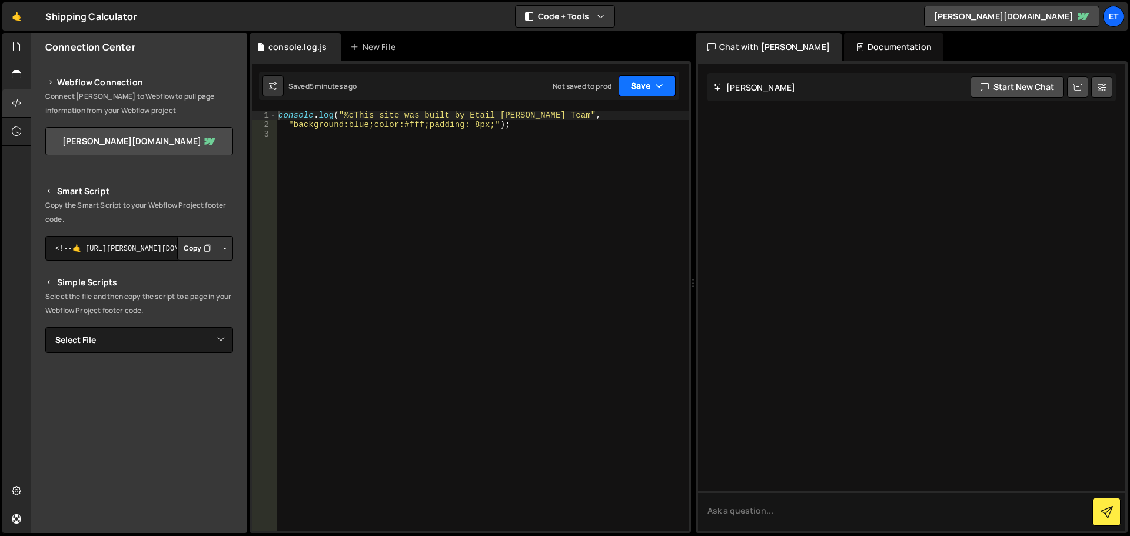
click at [663, 85] on icon "button" at bounding box center [659, 86] width 8 height 12
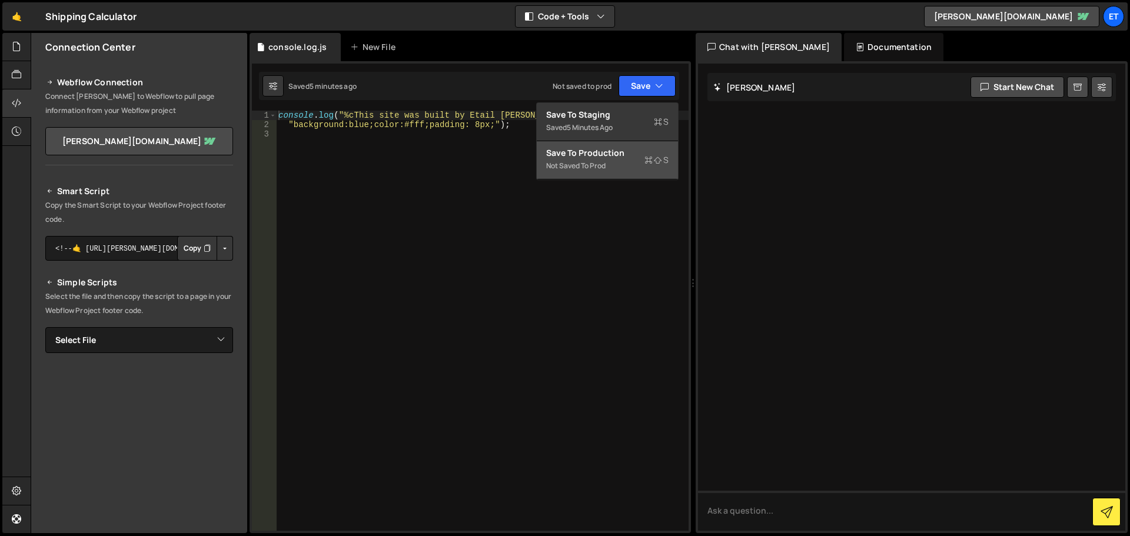
click at [591, 154] on div "Save to Production S" at bounding box center [607, 153] width 122 height 12
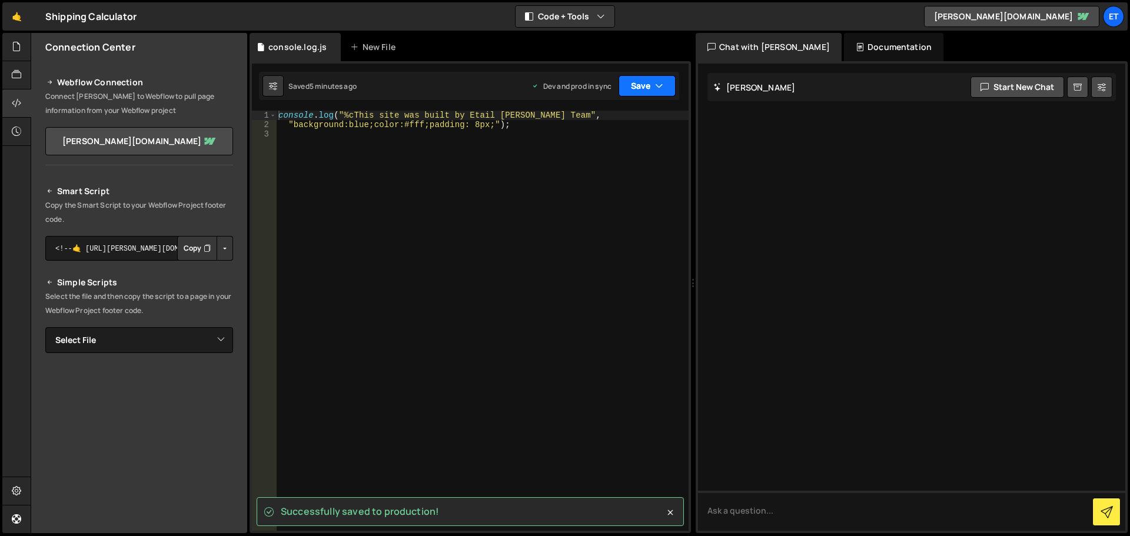
click at [668, 86] on button "Save" at bounding box center [646, 85] width 57 height 21
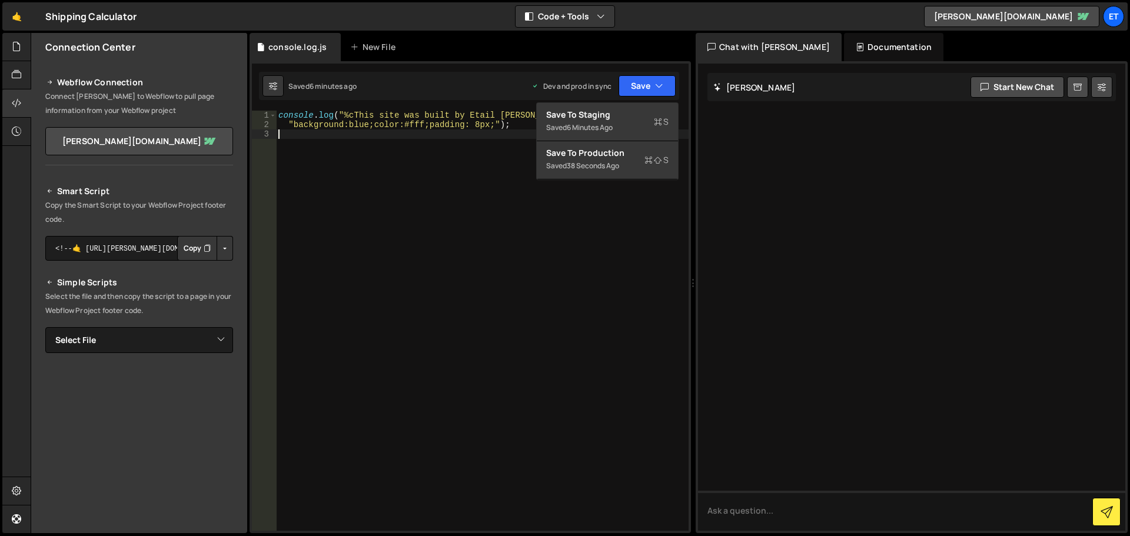
click at [639, 227] on div "console . log ( "%cThis site was built by Etail Slater Team" , "background:blue…" at bounding box center [482, 330] width 413 height 439
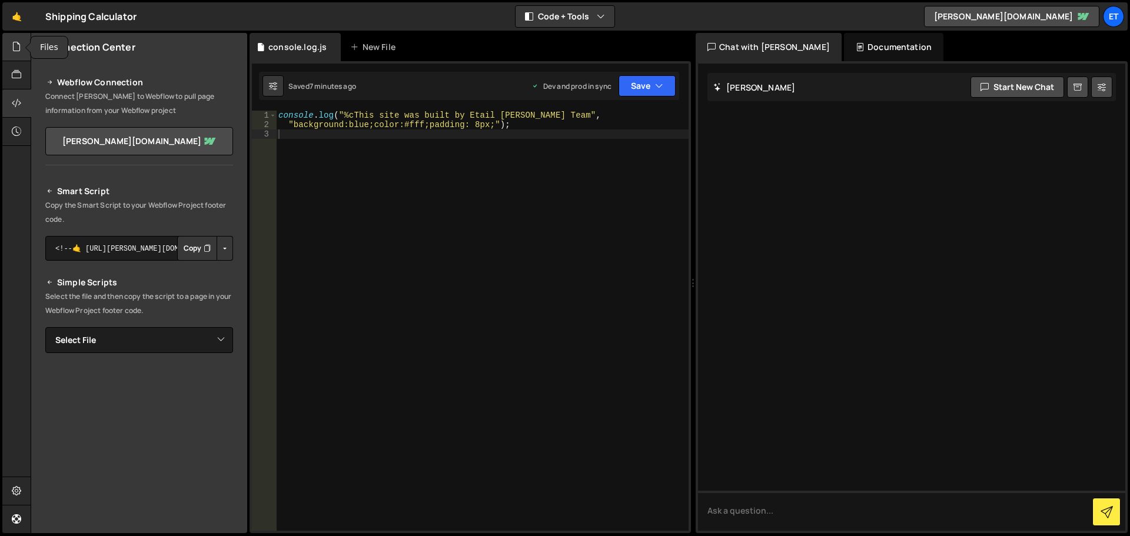
click at [12, 53] on icon at bounding box center [16, 46] width 9 height 13
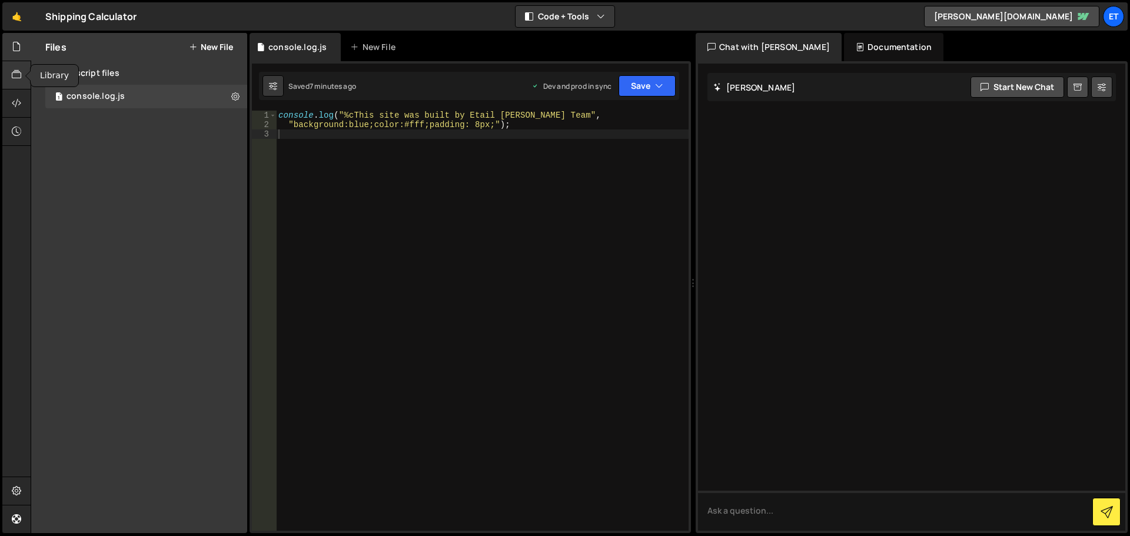
click at [12, 80] on icon at bounding box center [16, 74] width 9 height 13
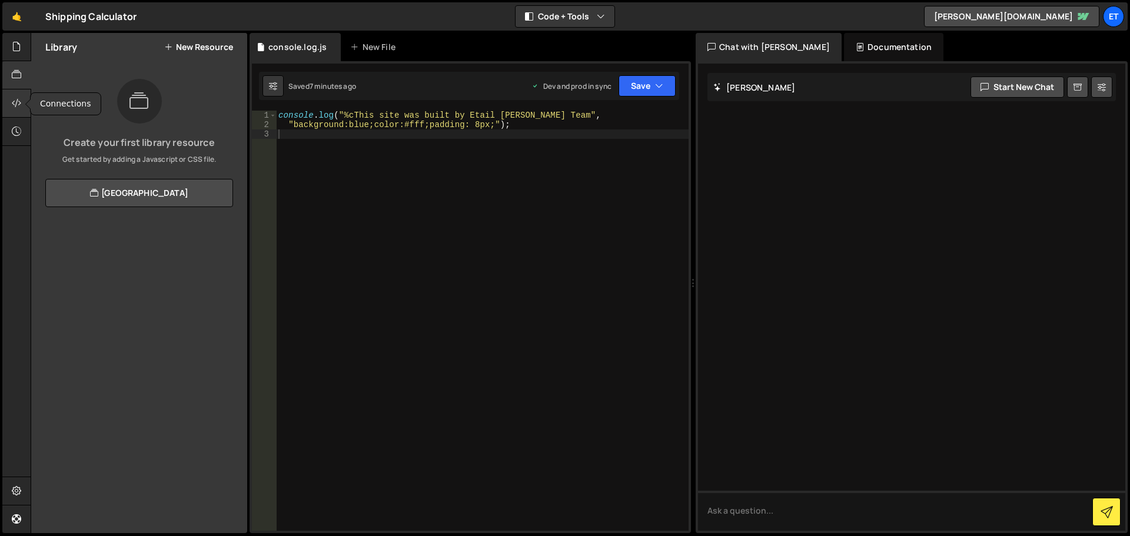
click at [11, 102] on div at bounding box center [16, 103] width 29 height 28
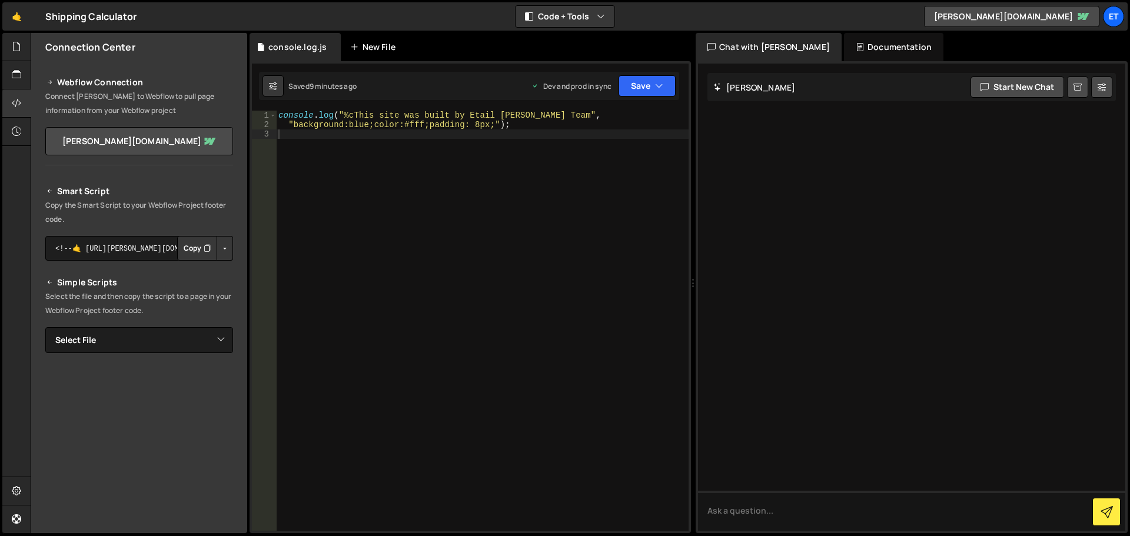
click at [360, 50] on div "New File" at bounding box center [374, 47] width 49 height 12
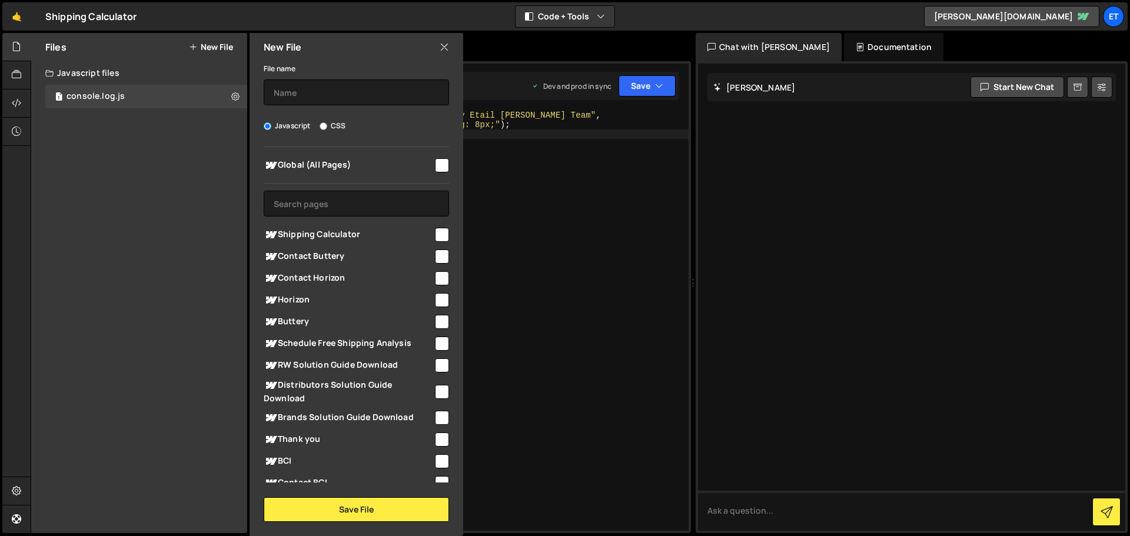
click at [441, 234] on input "checkbox" at bounding box center [442, 235] width 14 height 14
checkbox input "true"
click at [364, 510] on button "Save File" at bounding box center [356, 509] width 185 height 25
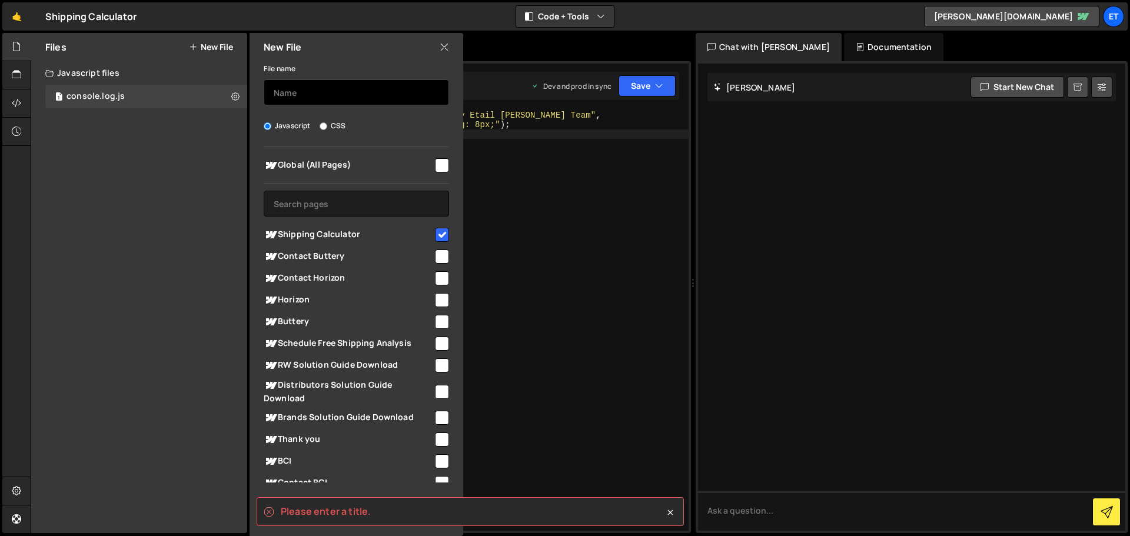
click at [327, 98] on input "text" at bounding box center [356, 92] width 185 height 26
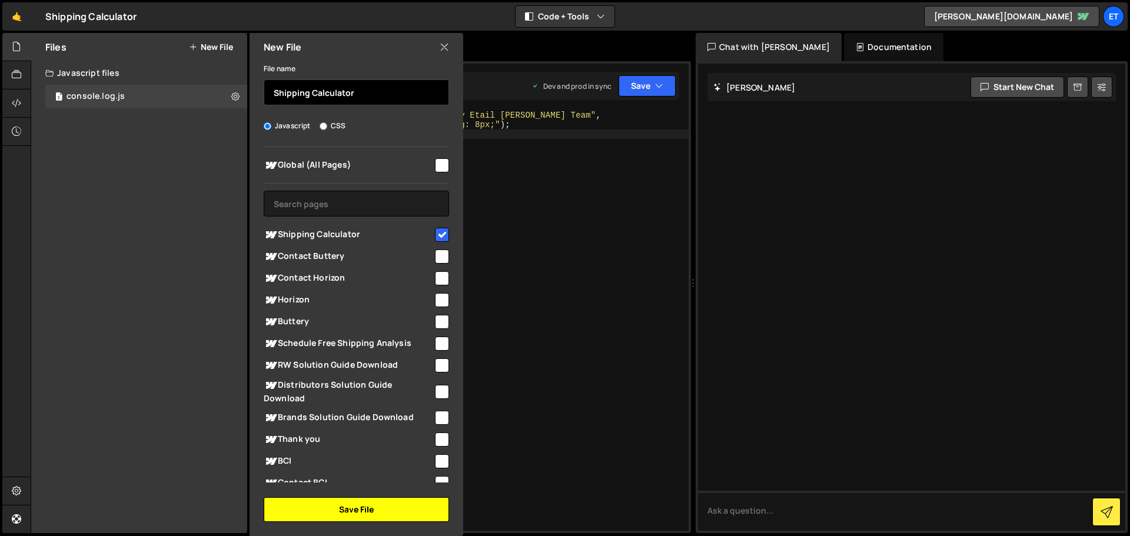
type input "Shipping Calculator"
click at [345, 512] on button "Save File" at bounding box center [356, 509] width 185 height 25
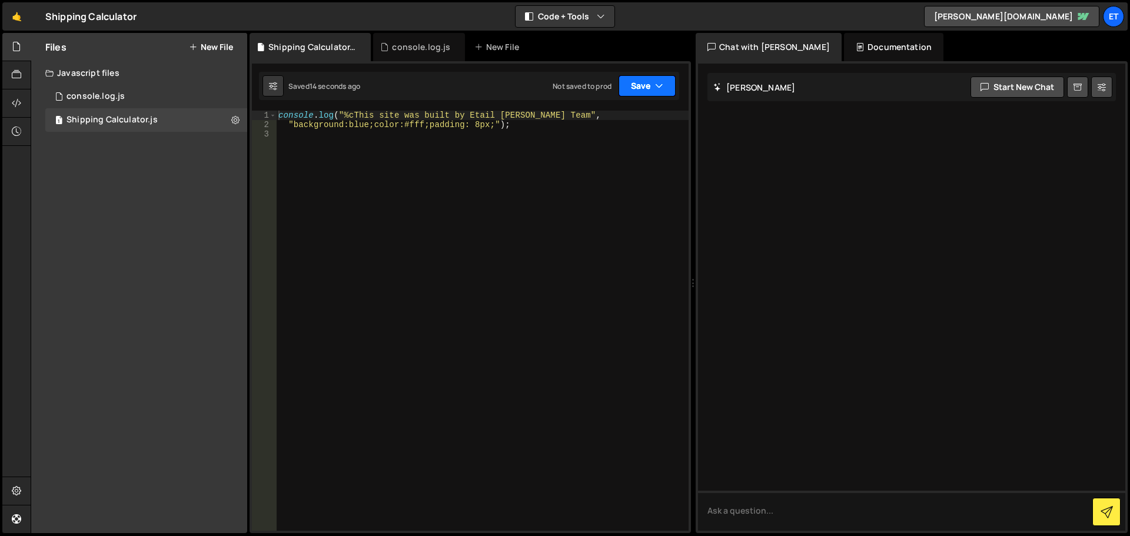
click at [661, 90] on icon "button" at bounding box center [659, 86] width 8 height 12
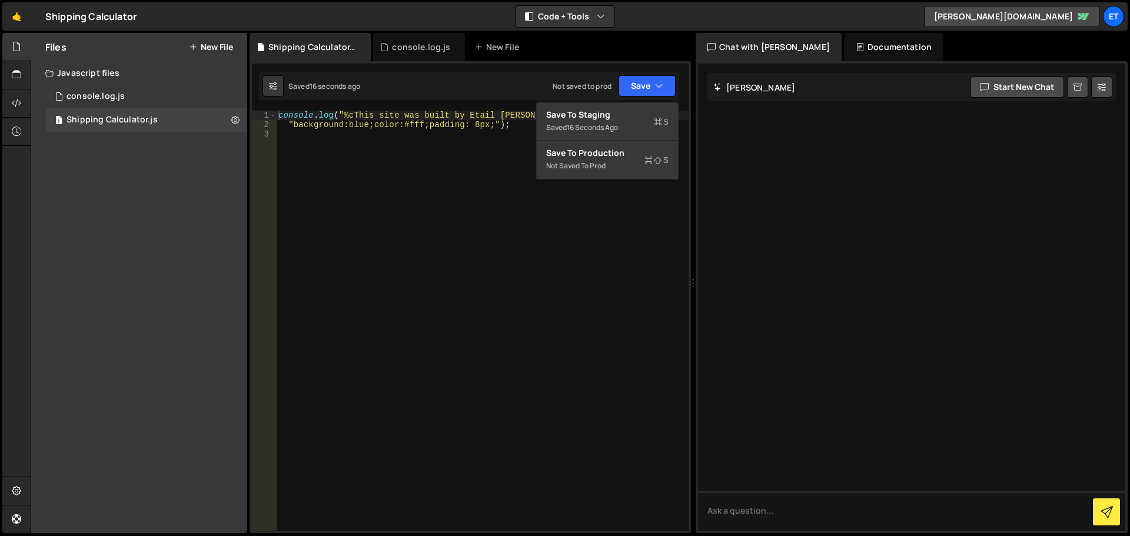
click at [177, 264] on div "Files New File Create your first file Get started by starting a Javascript or C…" at bounding box center [139, 283] width 216 height 500
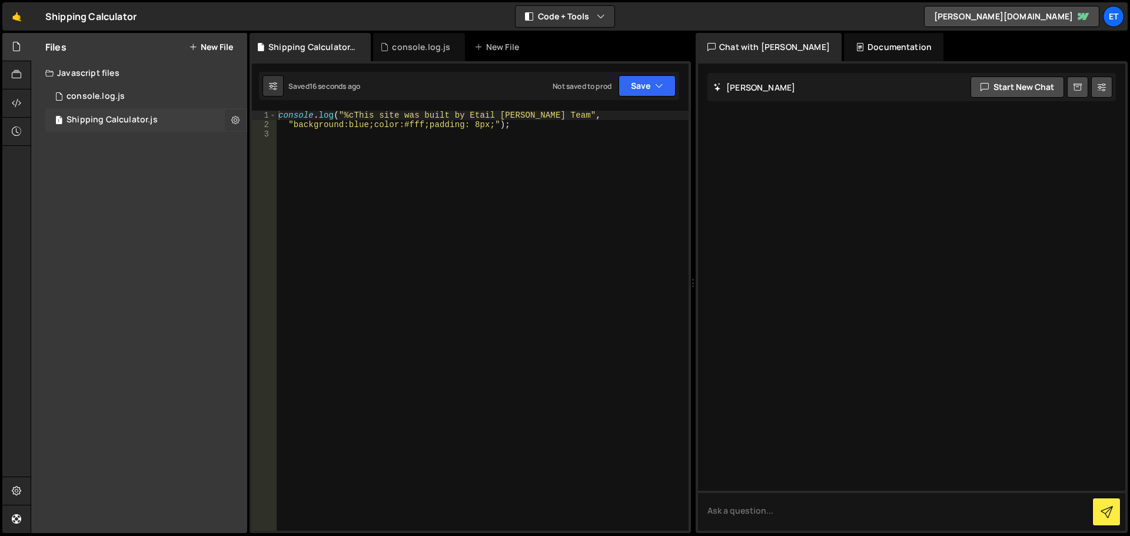
click at [231, 117] on button at bounding box center [235, 119] width 21 height 21
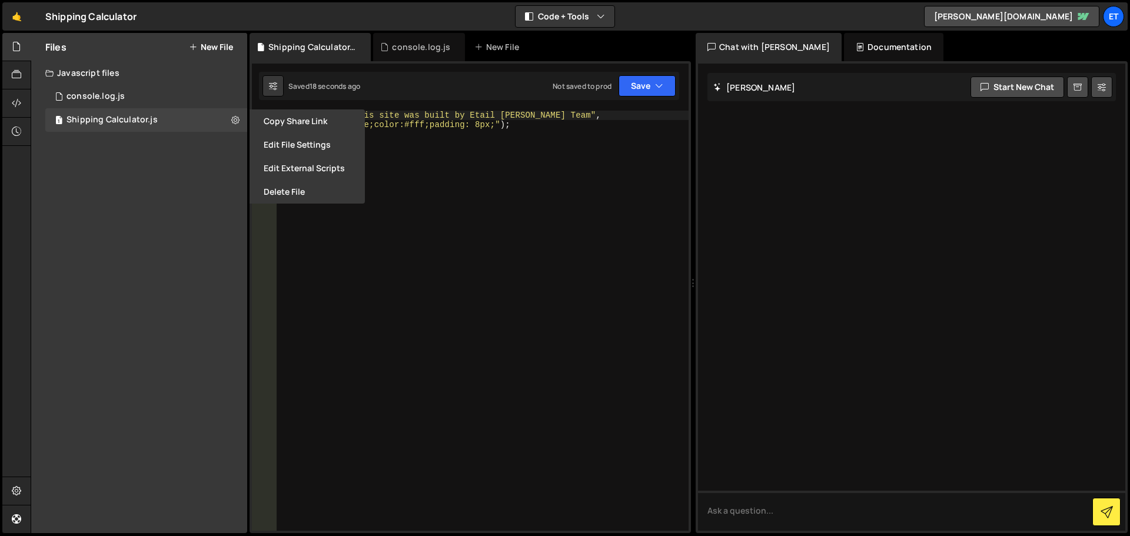
click at [201, 238] on div "Files New File Create your first file Get started by starting a Javascript or C…" at bounding box center [139, 283] width 216 height 500
click at [282, 17] on div "🤙 Shipping Calculator ⚠️ Code is being edited in another browser Code + Tools C…" at bounding box center [564, 16] width 1125 height 28
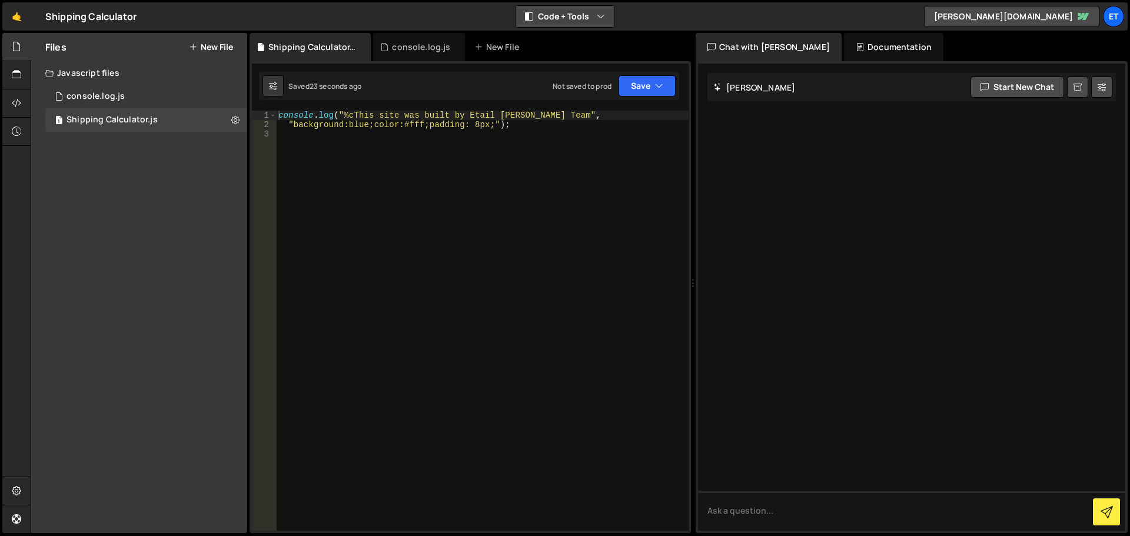
click at [597, 18] on icon "button" at bounding box center [601, 17] width 8 height 12
click at [686, 12] on div "🤙 Shipping Calculator ⚠️ Code is being edited in another browser Code + Tools C…" at bounding box center [564, 16] width 1125 height 28
click at [15, 487] on icon at bounding box center [16, 490] width 9 height 13
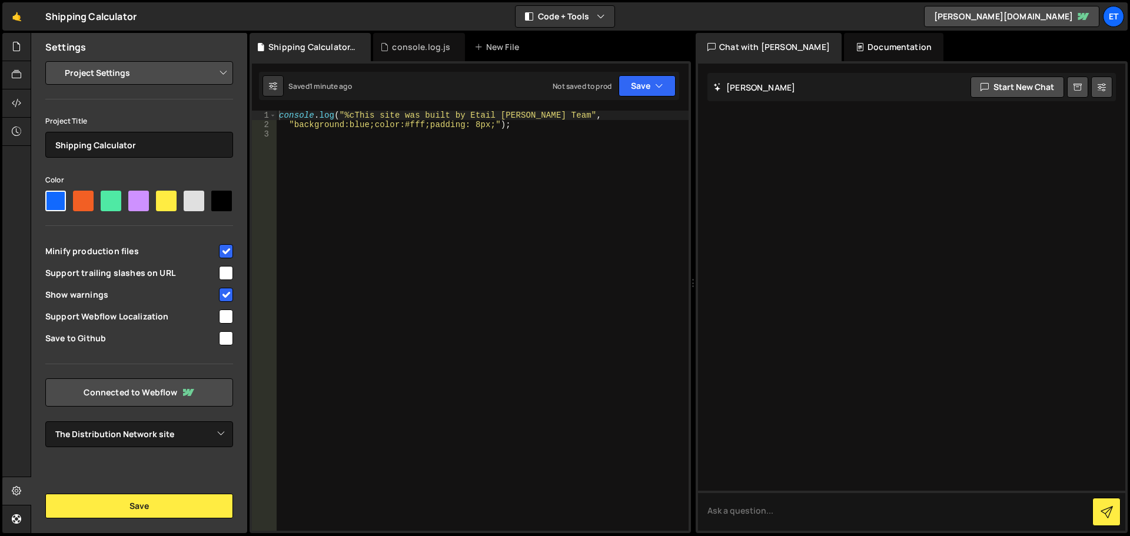
click at [14, 363] on div at bounding box center [16, 283] width 28 height 501
click at [310, 10] on div "🤙 Shipping Calculator ⚠️ Code is being edited in another browser Code + Tools C…" at bounding box center [564, 16] width 1125 height 28
click at [13, 46] on div at bounding box center [16, 47] width 29 height 28
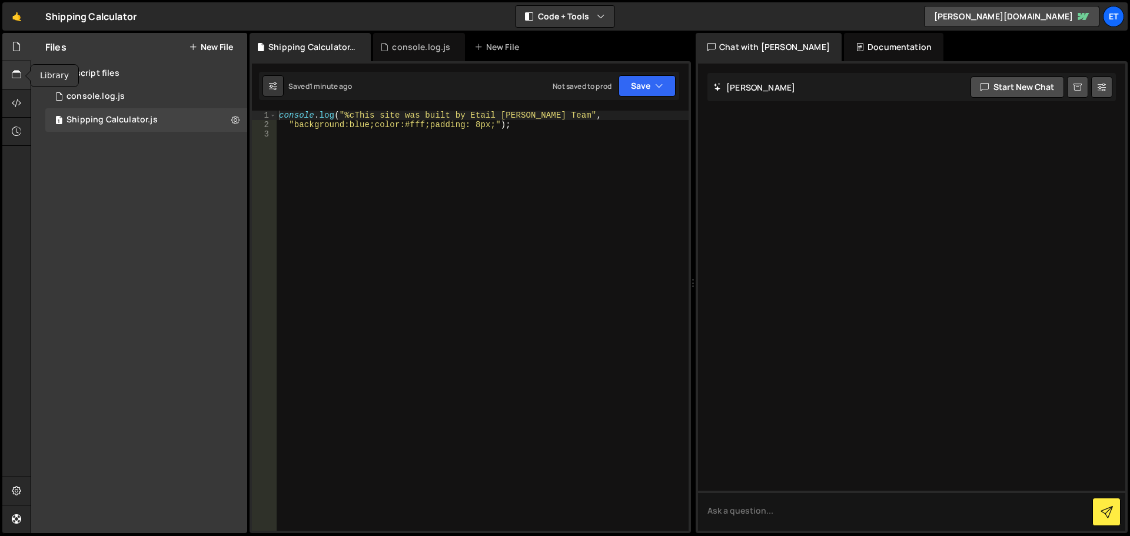
click at [19, 82] on div at bounding box center [16, 75] width 29 height 28
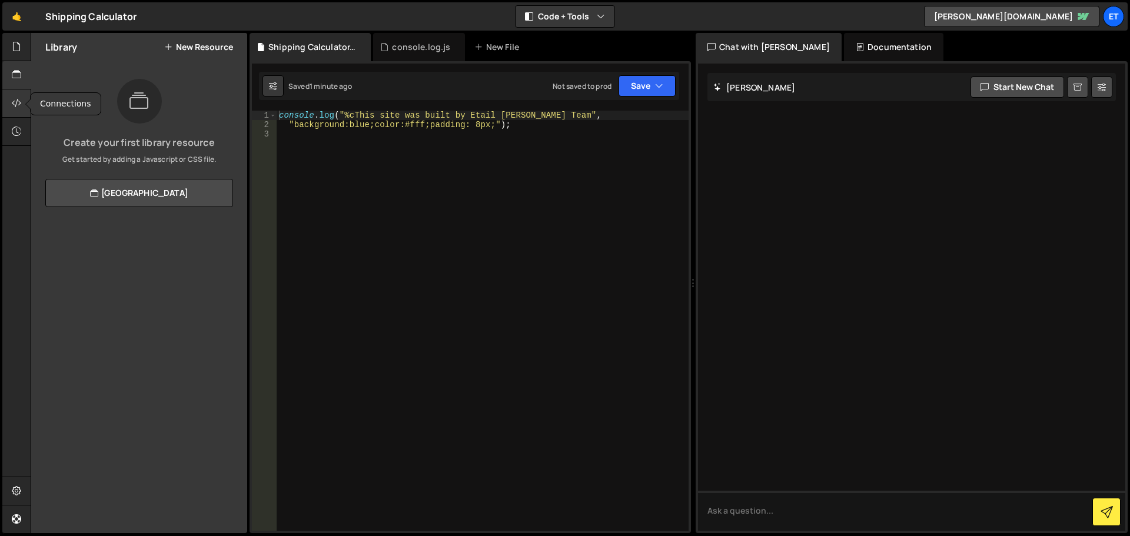
click at [12, 102] on icon at bounding box center [16, 103] width 9 height 13
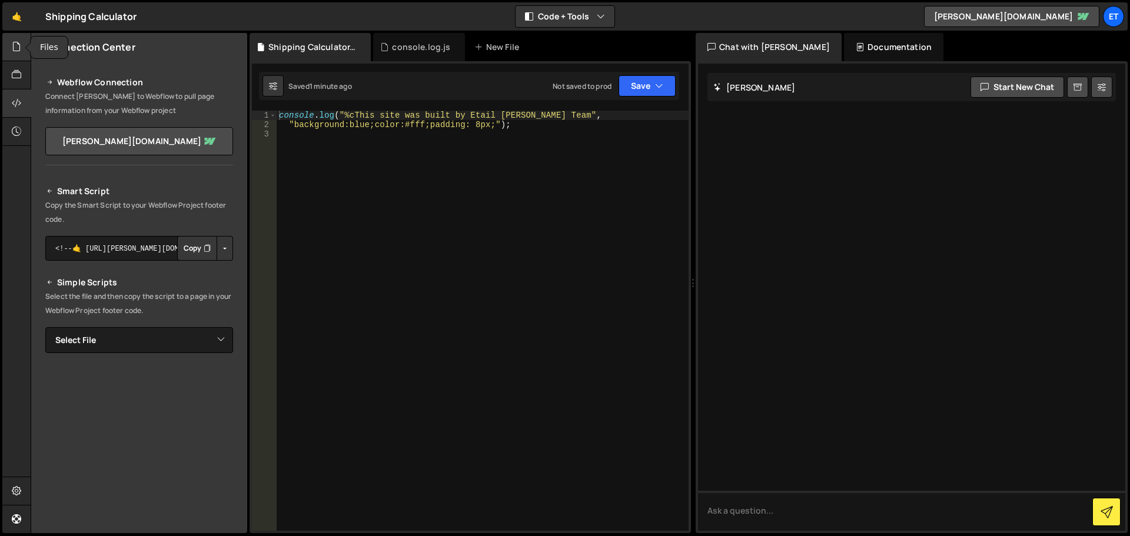
click at [13, 48] on icon at bounding box center [16, 46] width 9 height 13
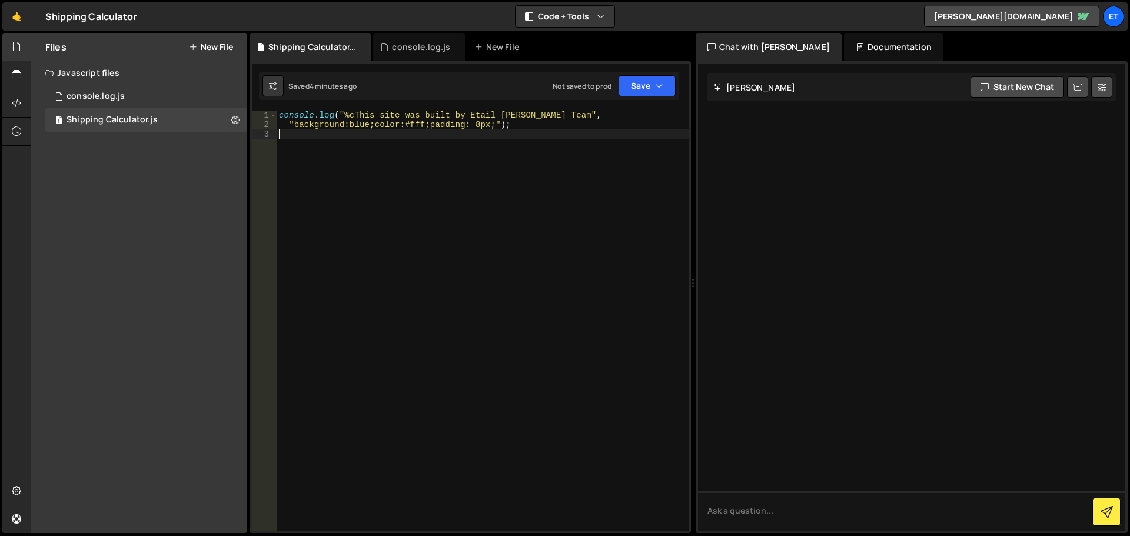
click at [468, 260] on div "console . log ( "%cThis site was built by Etail Slater Team" , "background:blue…" at bounding box center [483, 330] width 412 height 439
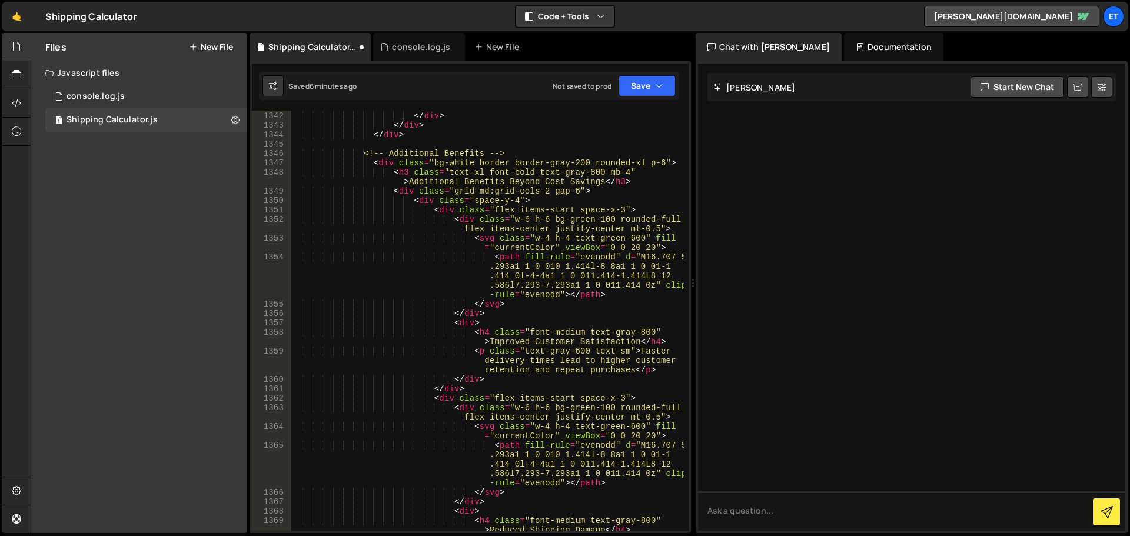
scroll to position [17264, 0]
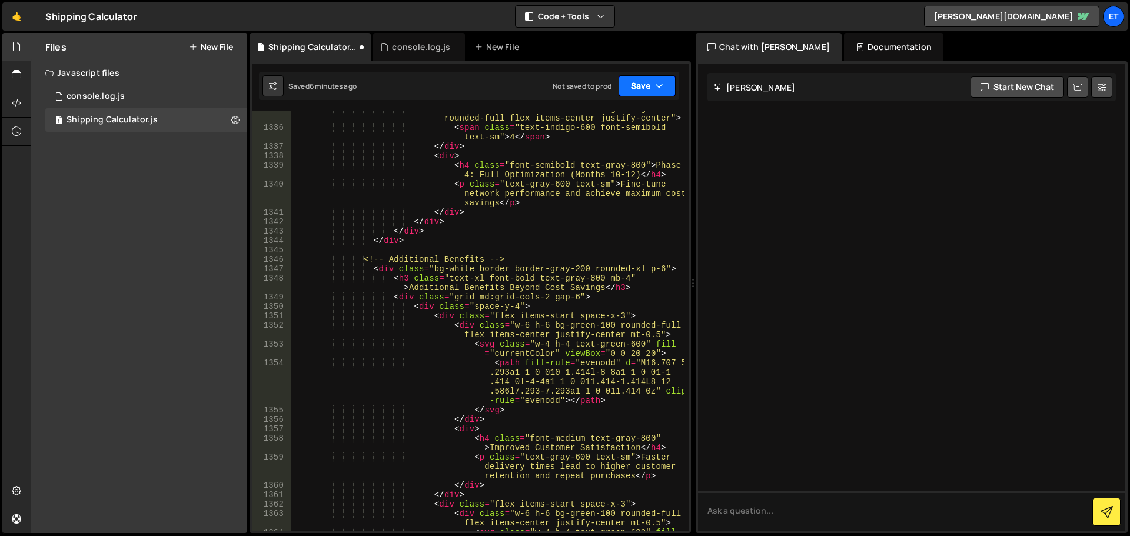
click at [663, 85] on icon "button" at bounding box center [659, 86] width 8 height 12
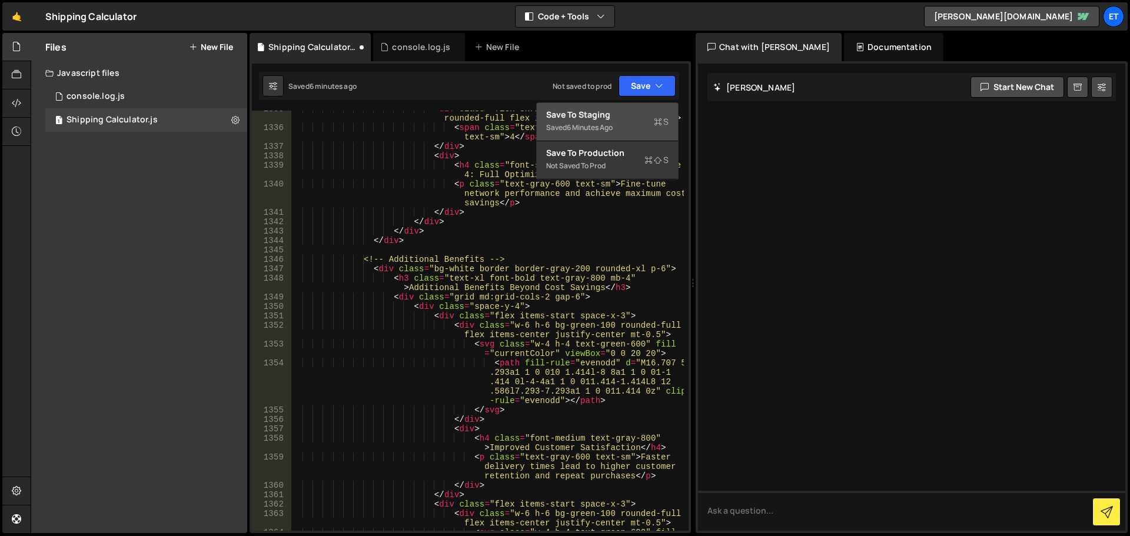
click at [618, 118] on div "Save to Staging S" at bounding box center [607, 115] width 122 height 12
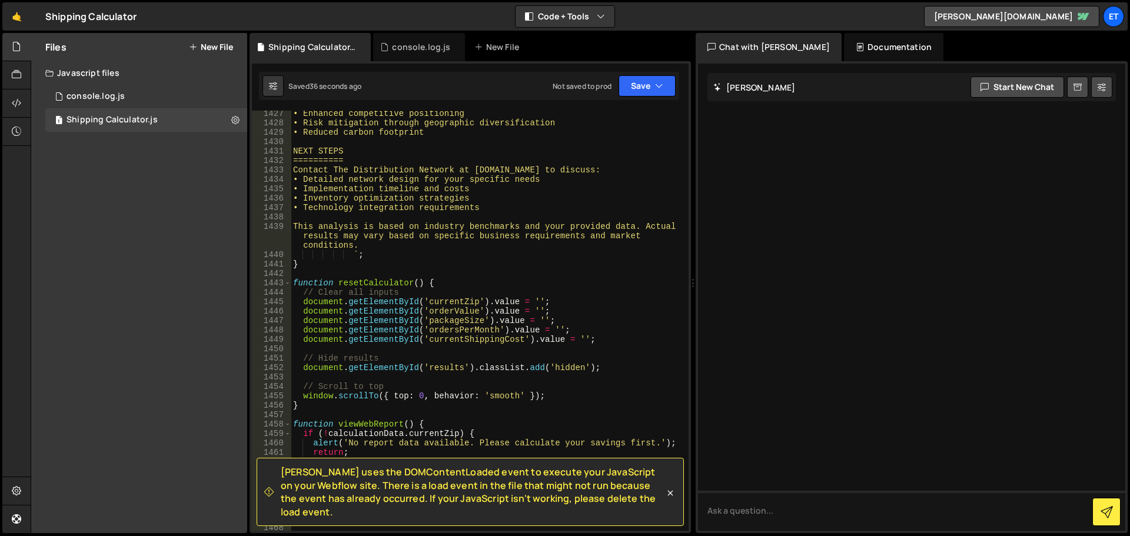
scroll to position [12382, 0]
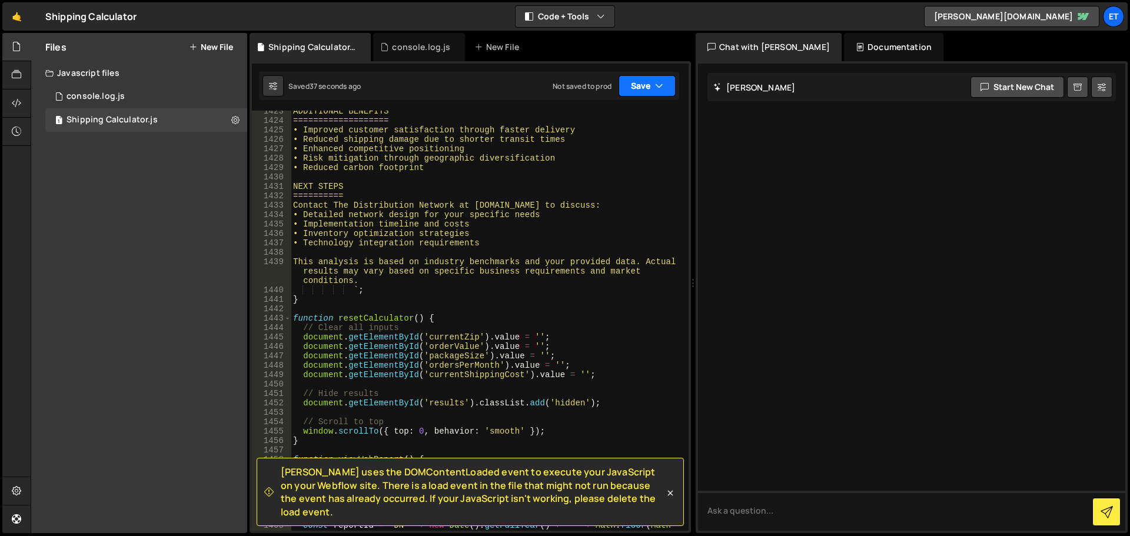
click at [659, 87] on icon "button" at bounding box center [659, 86] width 8 height 12
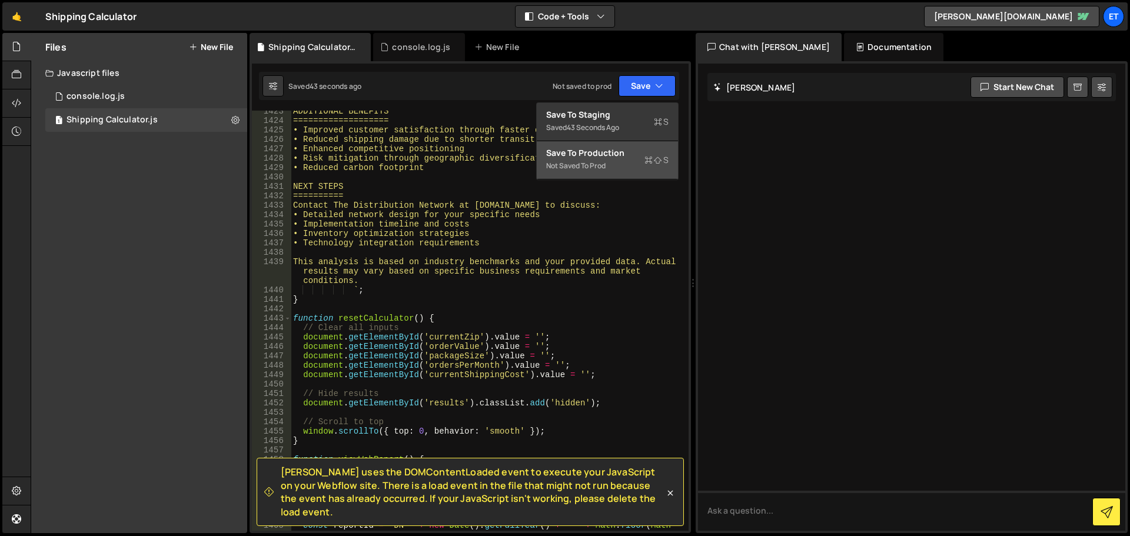
click at [607, 158] on div "Save to Production S" at bounding box center [607, 153] width 122 height 12
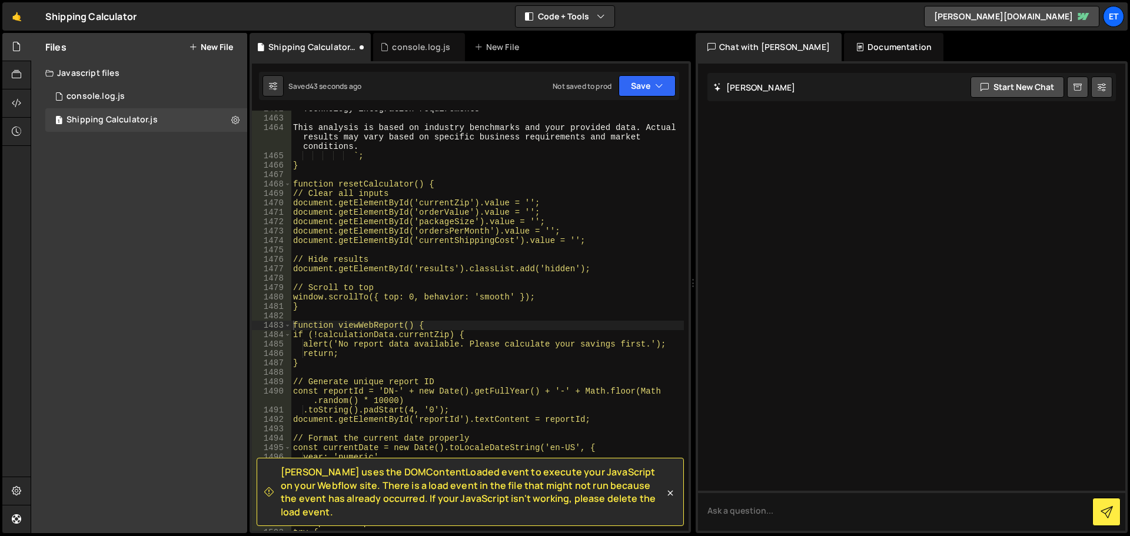
scroll to position [12522, 0]
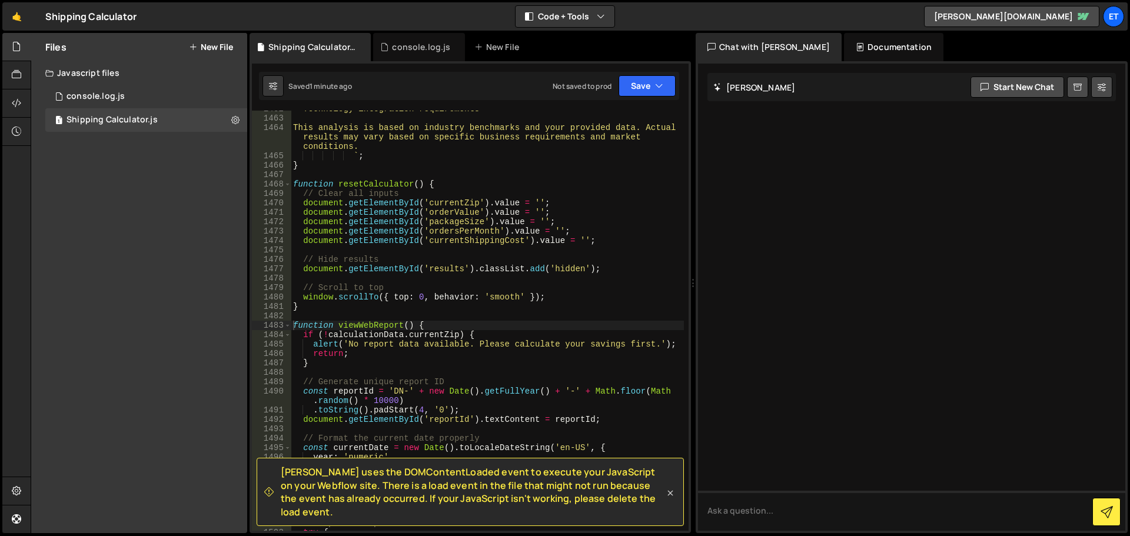
click at [670, 498] on icon at bounding box center [670, 493] width 12 height 12
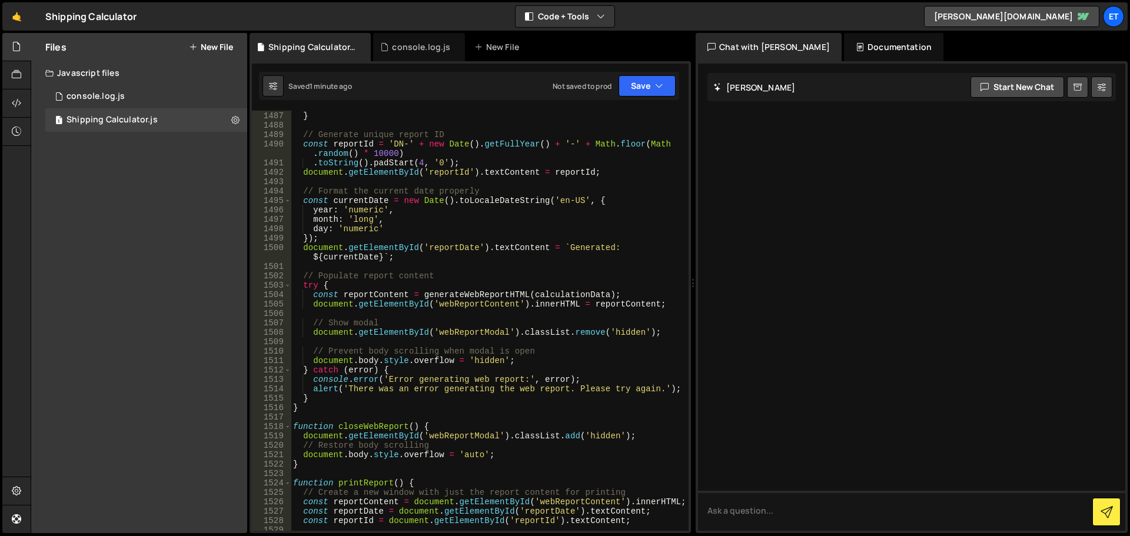
scroll to position [12813, 0]
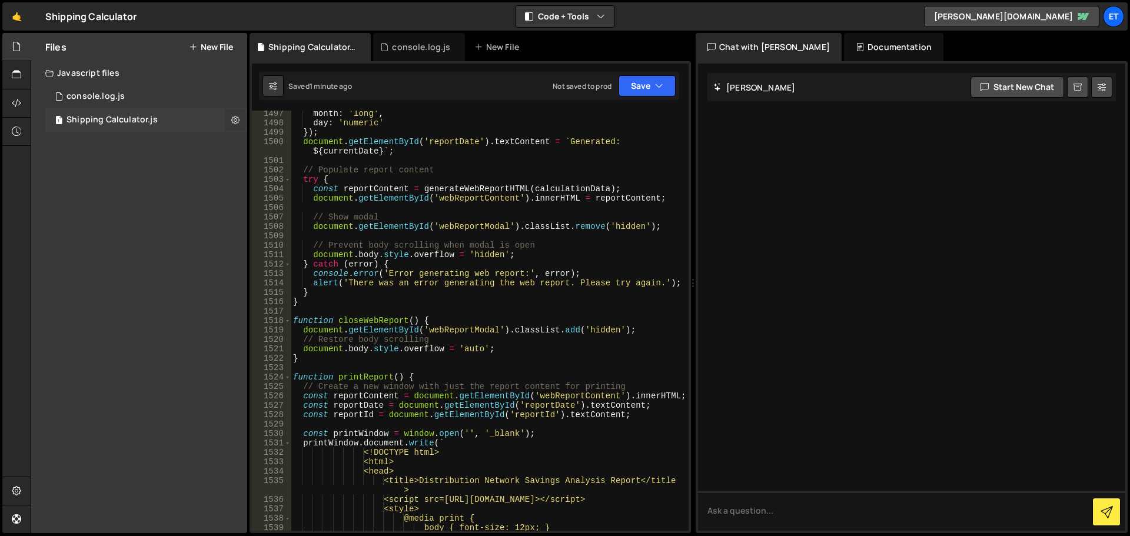
click at [234, 121] on icon at bounding box center [235, 119] width 8 height 11
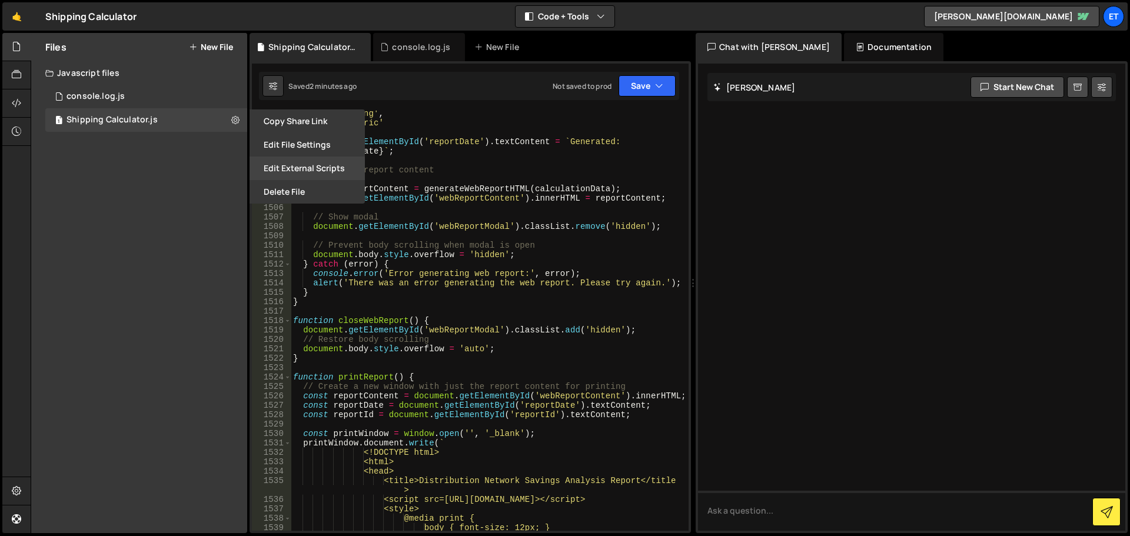
click at [308, 168] on button "Edit External Scripts" at bounding box center [307, 169] width 115 height 24
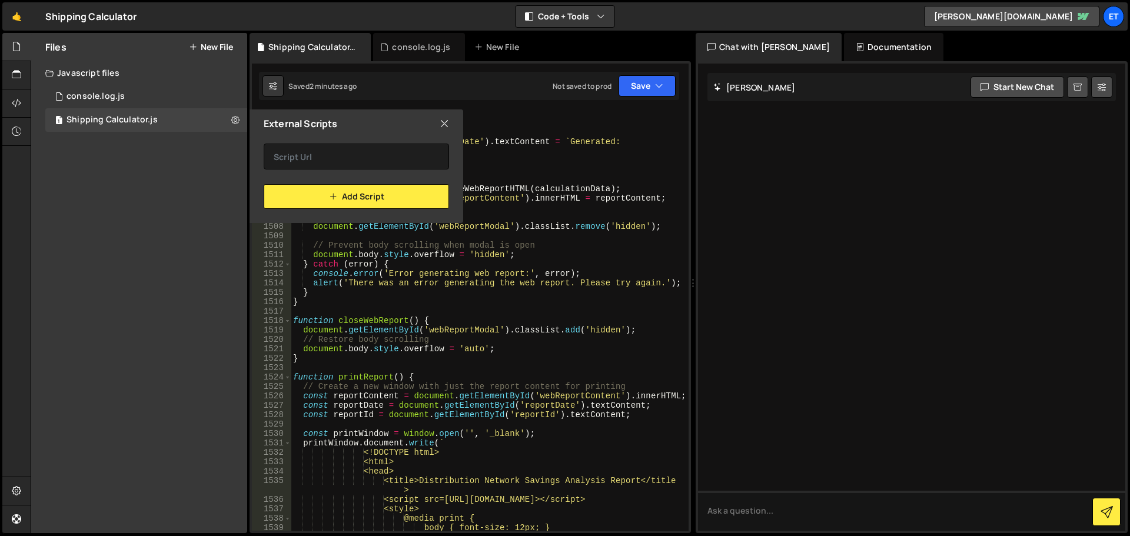
click at [444, 119] on icon at bounding box center [444, 123] width 9 height 13
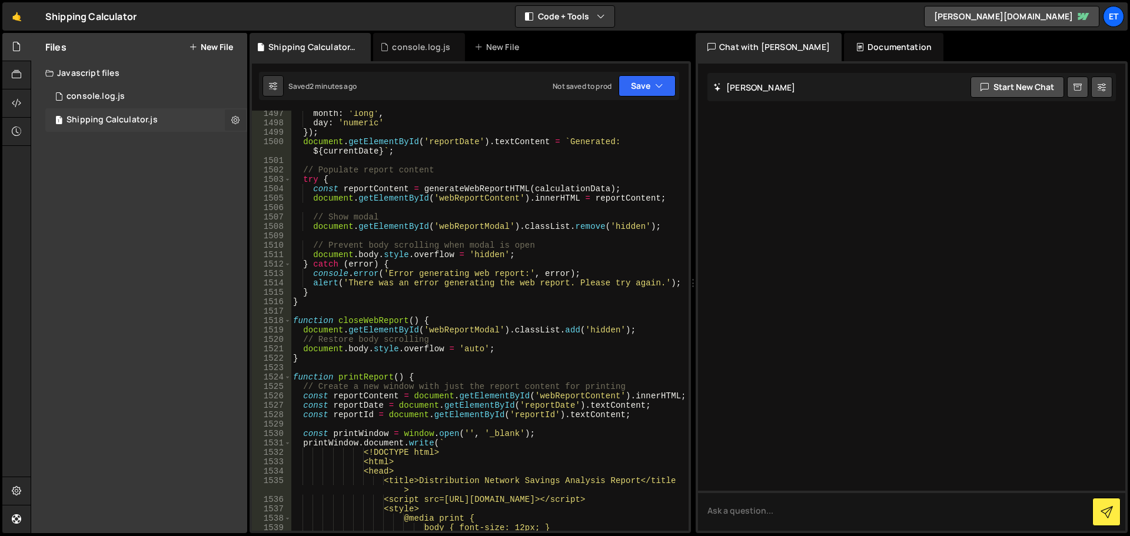
click at [232, 118] on icon at bounding box center [235, 119] width 8 height 11
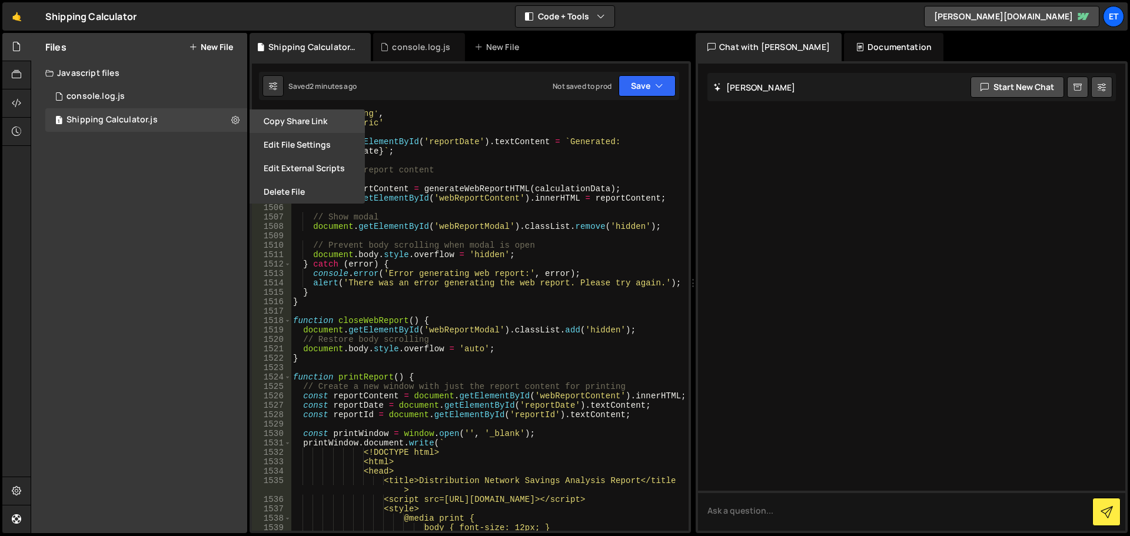
click at [317, 130] on button "Copy share link" at bounding box center [307, 121] width 115 height 24
click at [177, 224] on div "Files New File Create your first file Get started by starting a Javascript or C…" at bounding box center [139, 283] width 216 height 500
click at [666, 85] on button "Save" at bounding box center [646, 85] width 57 height 21
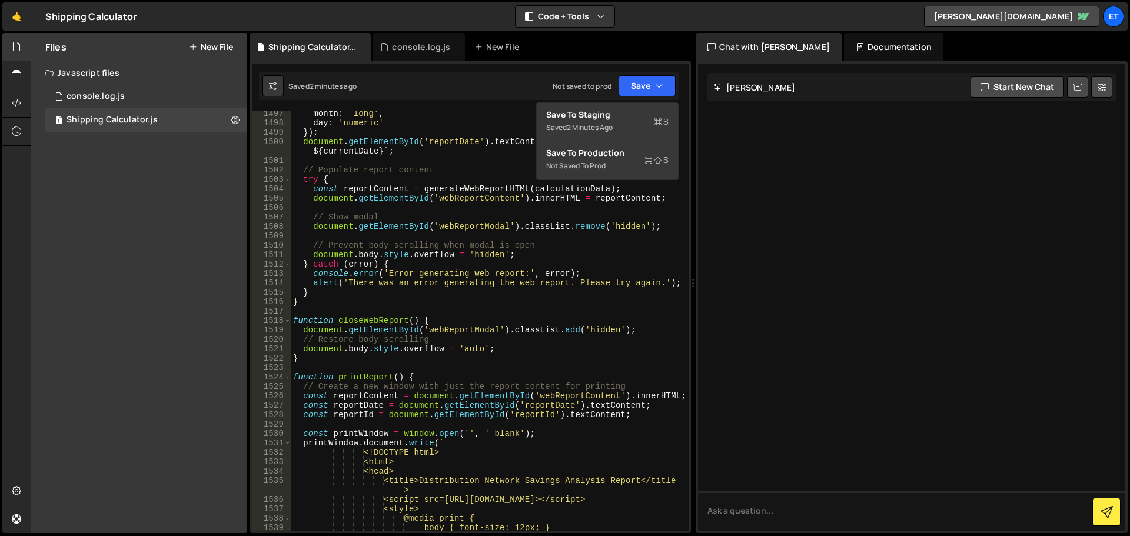
click at [639, 42] on div "Shipping Calculator.js console.log.js New File" at bounding box center [470, 47] width 441 height 28
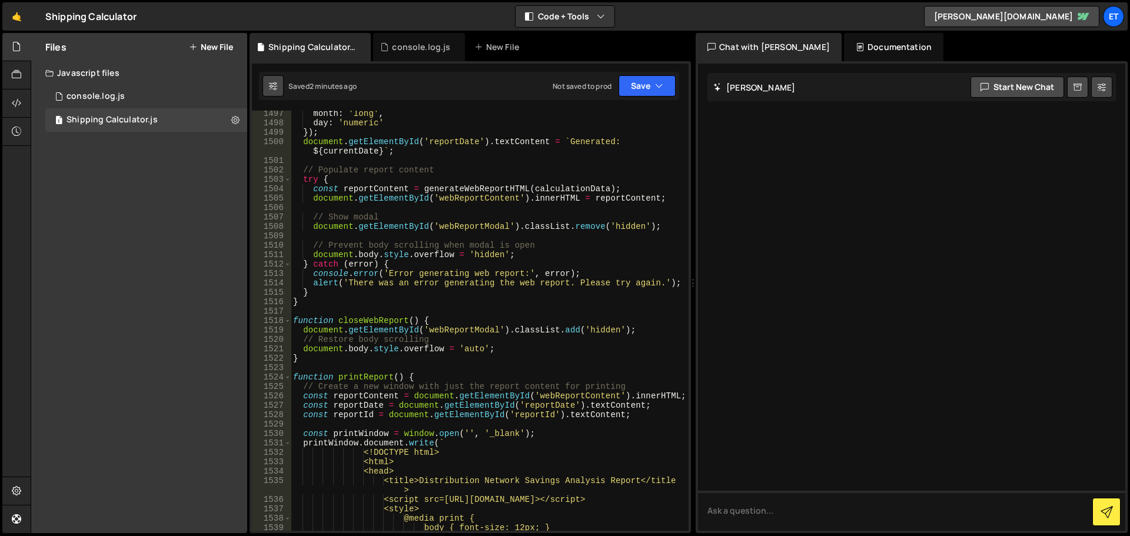
click at [272, 87] on icon at bounding box center [273, 86] width 8 height 12
select select "editor"
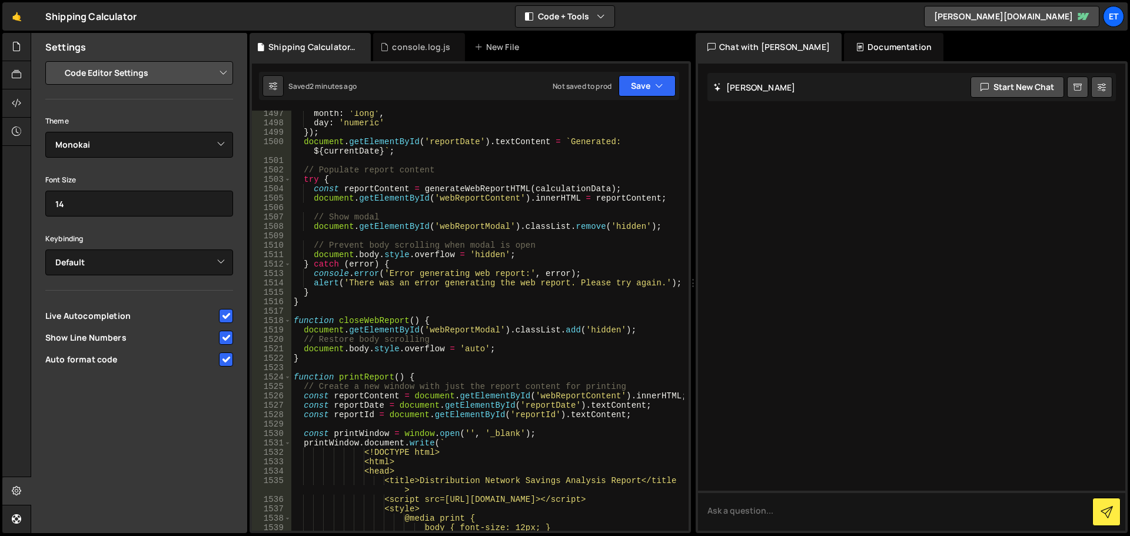
click at [222, 74] on select "Project Settings Code Editor Settings Chat Settings" at bounding box center [141, 73] width 172 height 26
click at [234, 34] on div "Settings" at bounding box center [139, 47] width 216 height 28
click at [275, 83] on icon at bounding box center [273, 86] width 8 height 12
click at [218, 29] on div "🤙 Shipping Calculator ⚠️ Code is being edited in another browser Code + Tools C…" at bounding box center [564, 16] width 1125 height 28
click at [155, 446] on div "Settings Project Settings Code Editor Settings Chat Settings Project Title Ship…" at bounding box center [139, 283] width 216 height 500
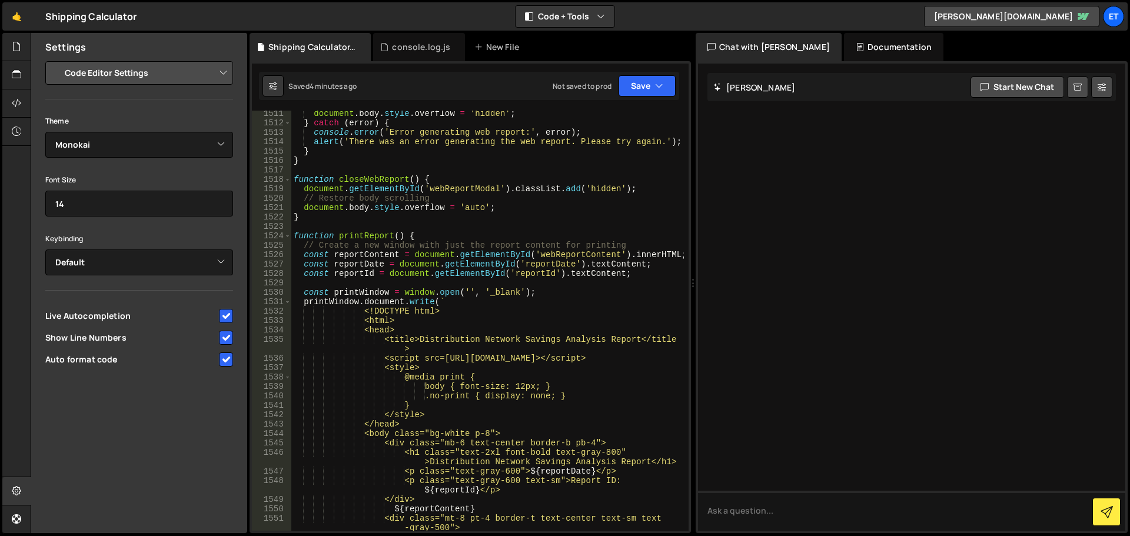
scroll to position [12755, 0]
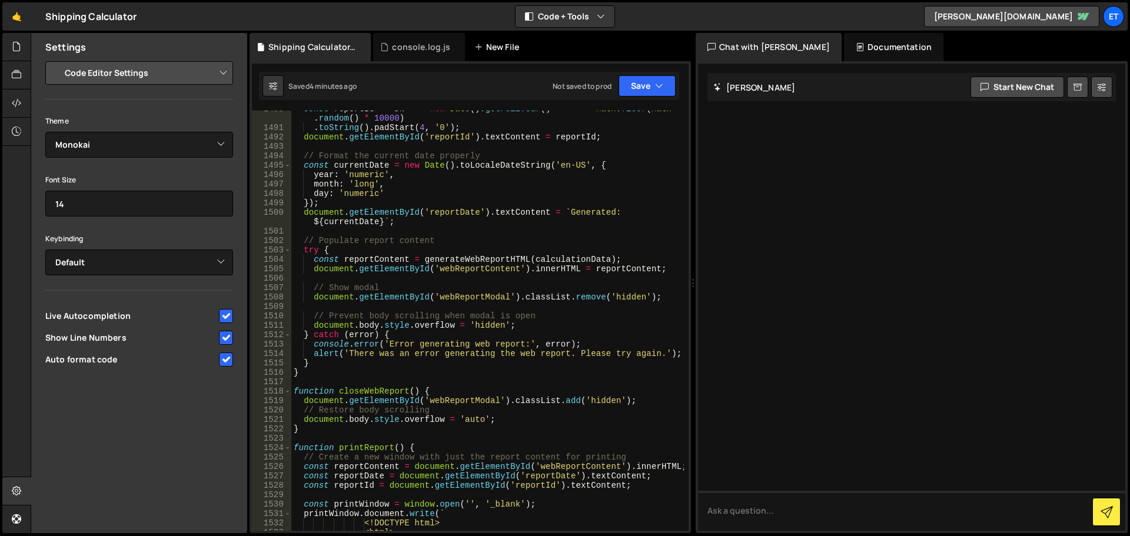
click at [504, 45] on div "New File" at bounding box center [498, 47] width 49 height 12
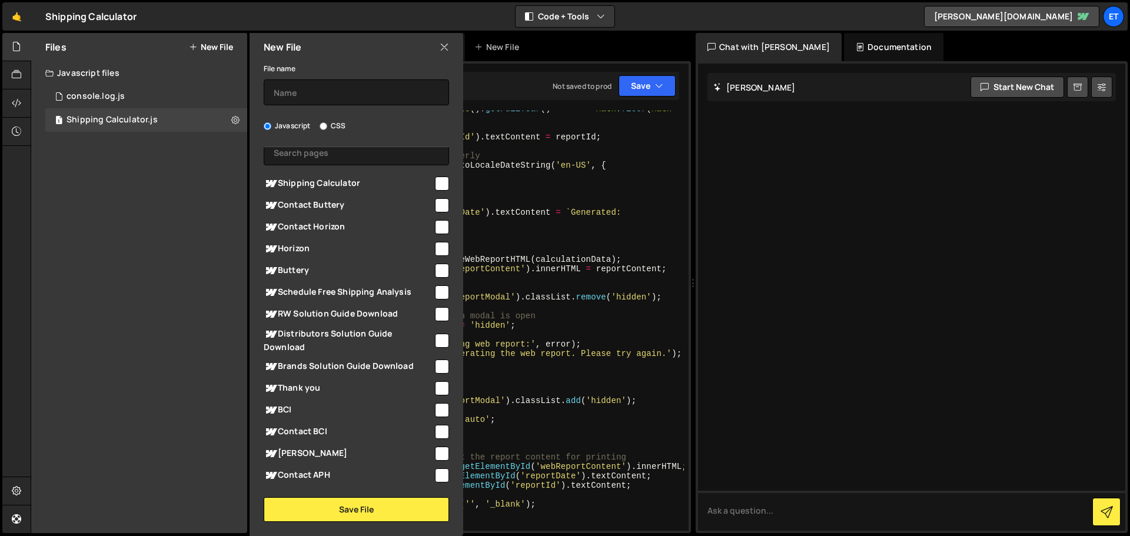
scroll to position [0, 0]
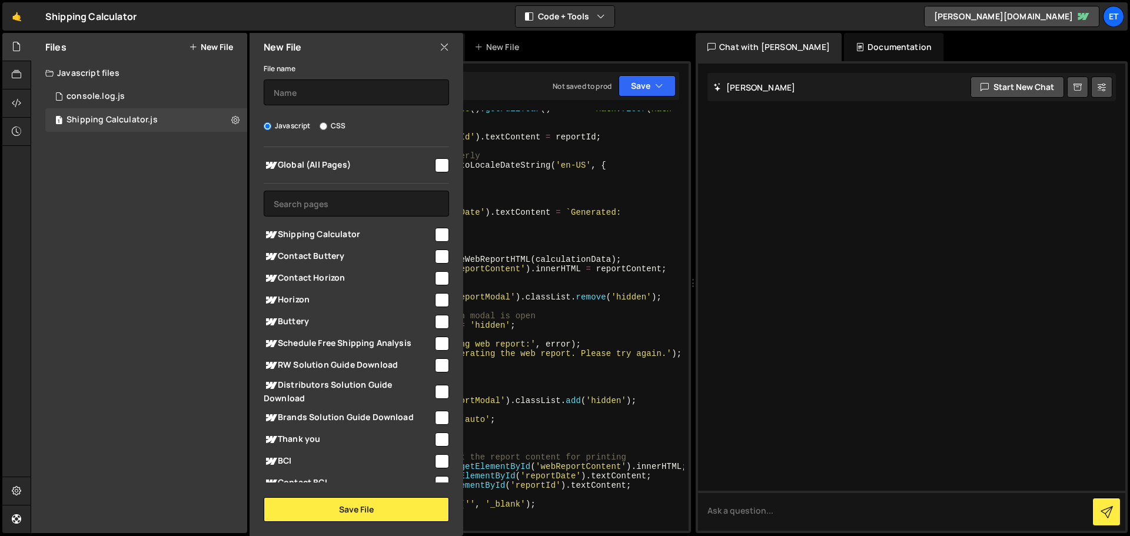
click at [442, 49] on icon at bounding box center [444, 47] width 9 height 13
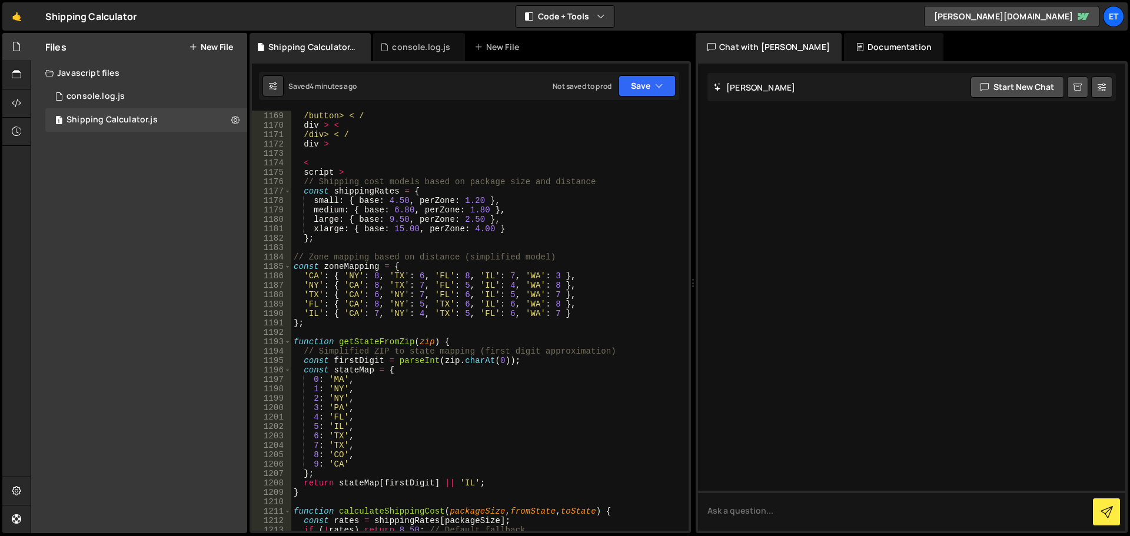
scroll to position [9991, 0]
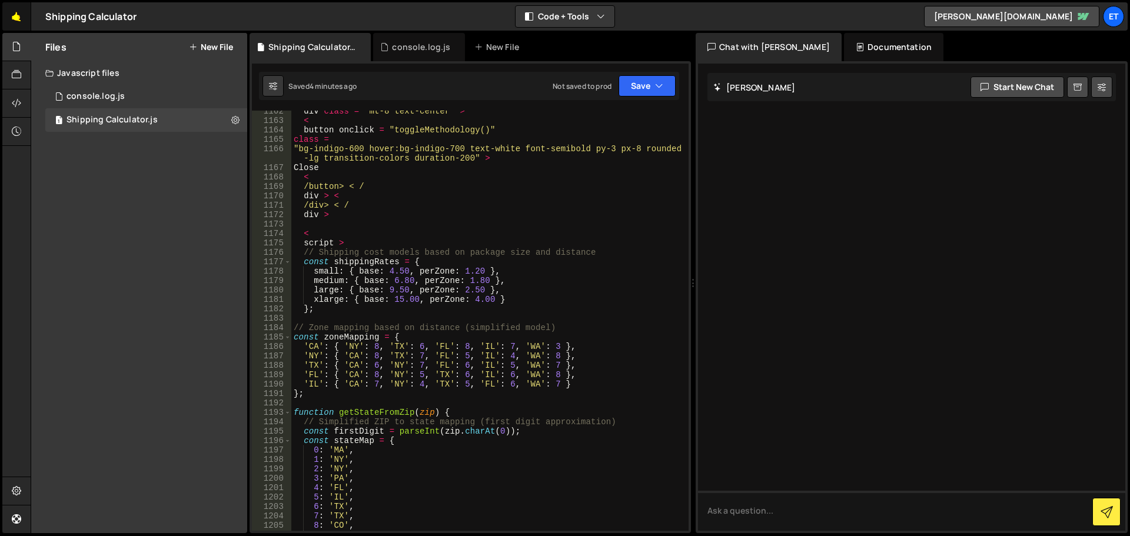
click at [24, 21] on link "🤙" at bounding box center [16, 16] width 29 height 28
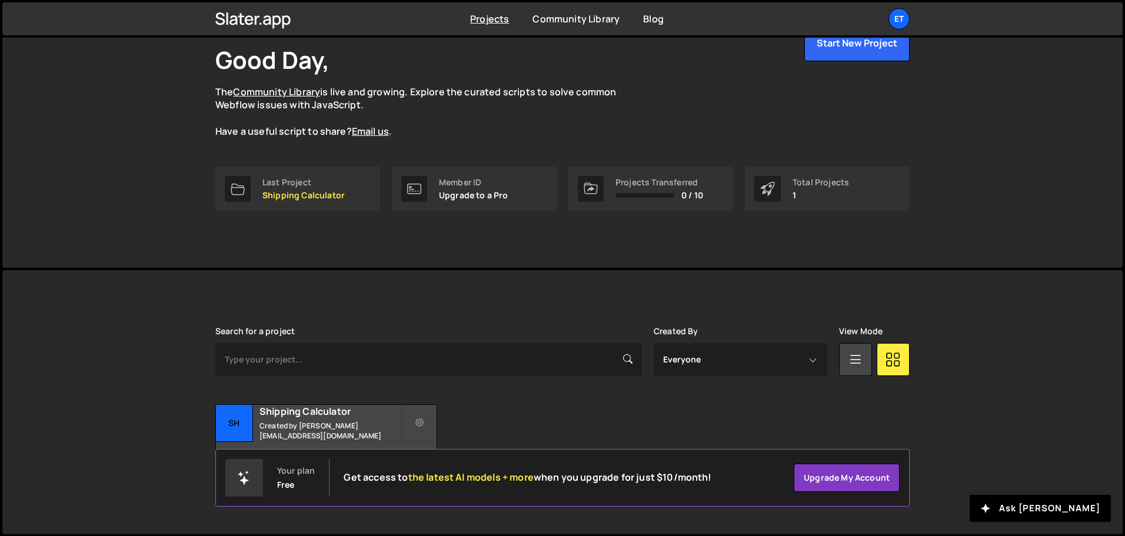
scroll to position [70, 0]
click at [819, 360] on select "Everyone [PERSON_NAME][EMAIL_ADDRESS][DOMAIN_NAME]" at bounding box center [741, 358] width 174 height 33
drag, startPoint x: 884, startPoint y: 306, endPoint x: 779, endPoint y: 300, distance: 105.5
click at [881, 306] on div "[PERSON_NAME] is designed for desktop use. Please use a larger screen to access…" at bounding box center [563, 402] width 730 height 264
click at [1058, 503] on button "Ask [PERSON_NAME]" at bounding box center [1040, 508] width 141 height 27
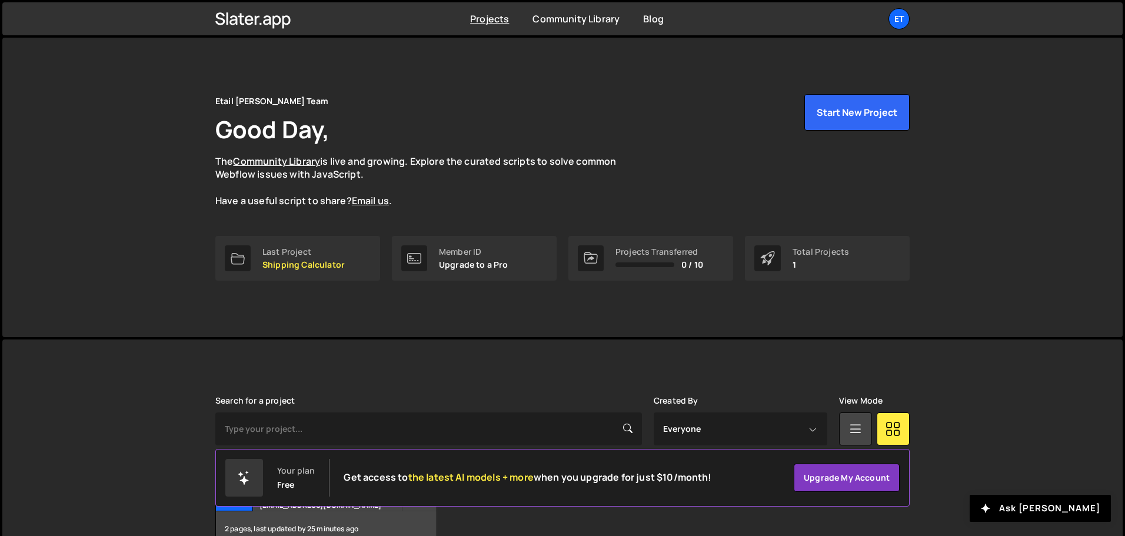
scroll to position [70, 0]
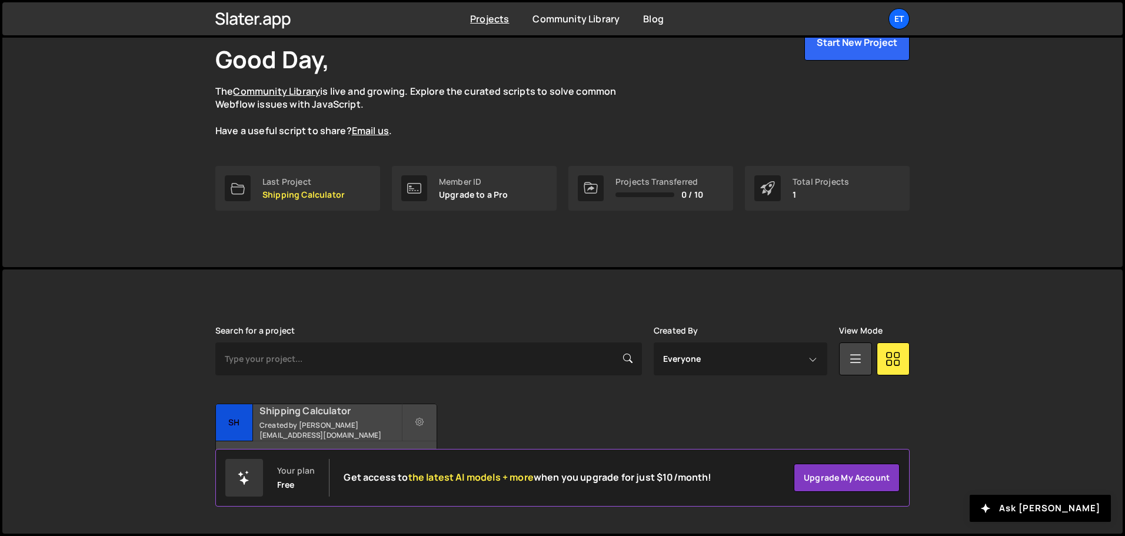
click at [307, 414] on h2 "Shipping Calculator" at bounding box center [331, 410] width 142 height 13
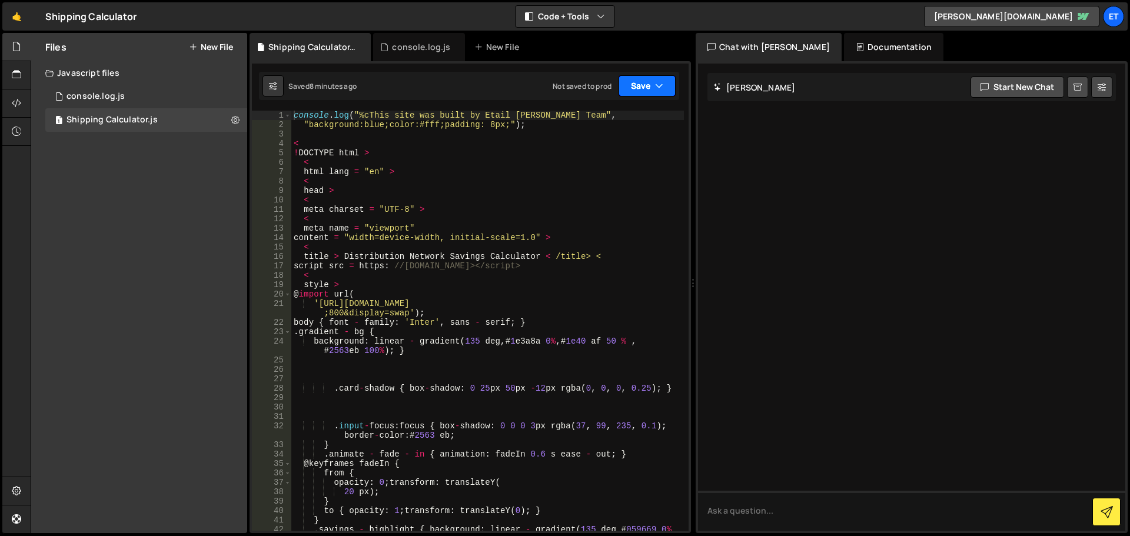
click at [666, 87] on button "Save" at bounding box center [646, 85] width 57 height 21
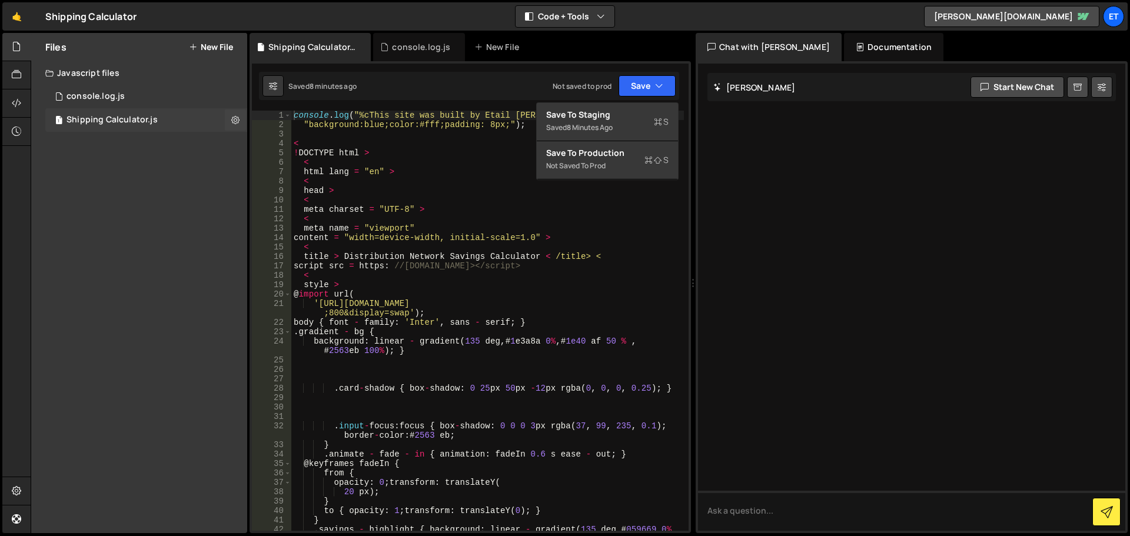
click at [138, 125] on div "Shipping Calculator.js" at bounding box center [111, 120] width 91 height 11
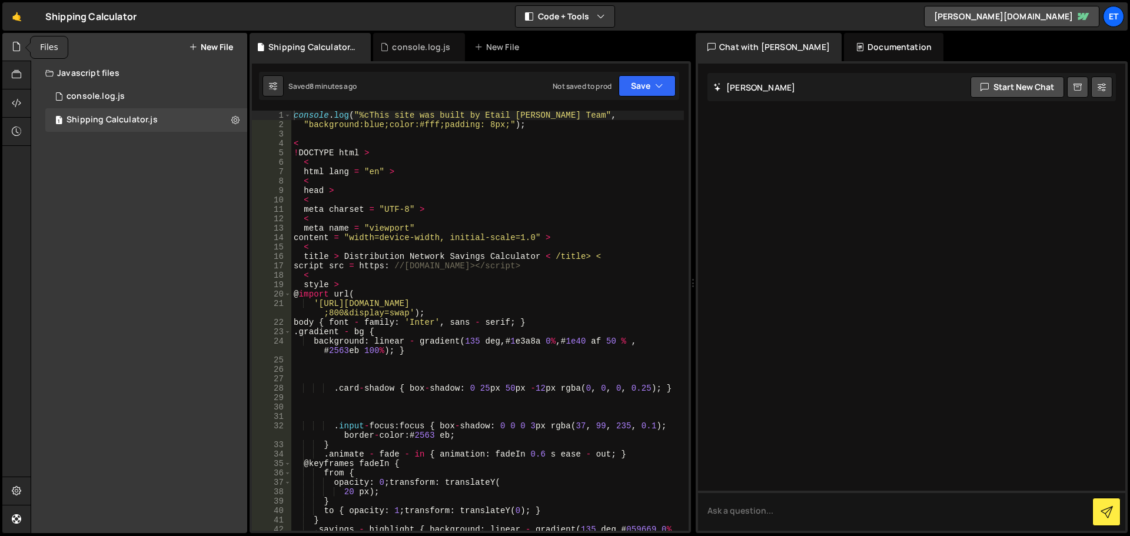
click at [18, 50] on icon at bounding box center [16, 46] width 9 height 13
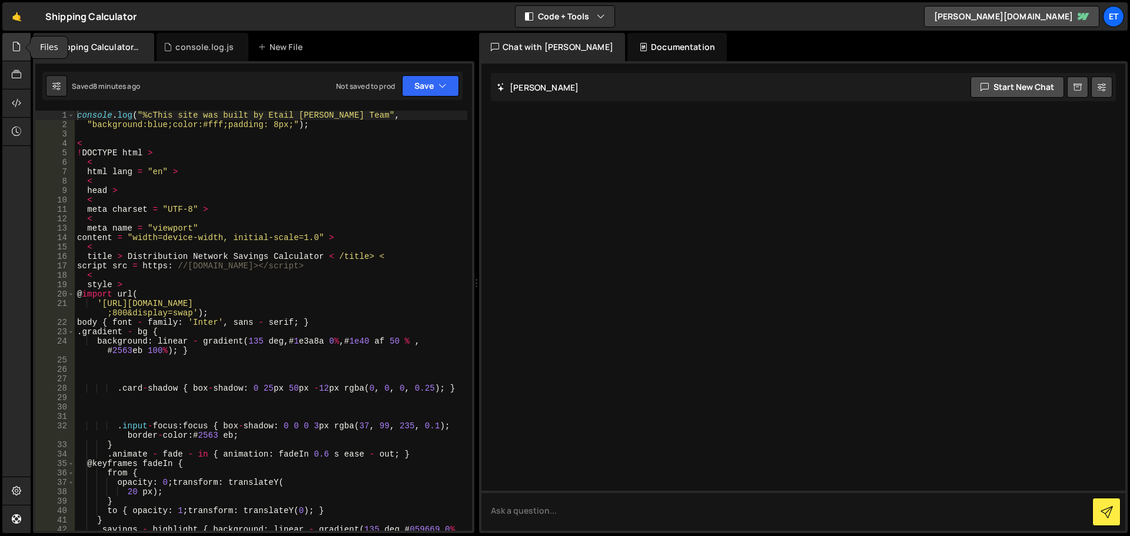
click at [18, 50] on icon at bounding box center [16, 46] width 9 height 13
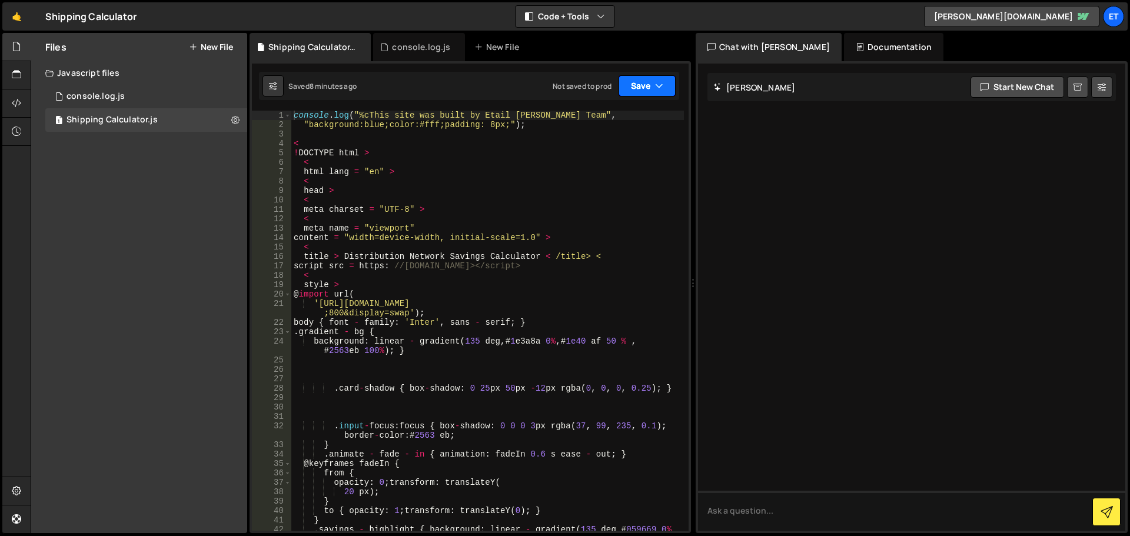
click at [660, 84] on icon "button" at bounding box center [659, 86] width 8 height 12
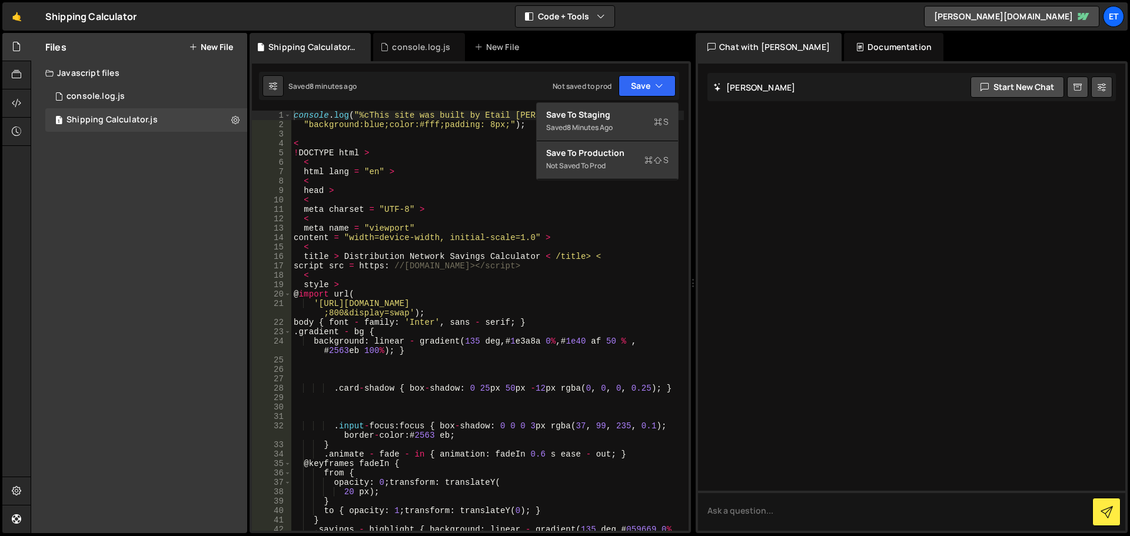
click at [679, 37] on div "Shipping Calculator.js console.log.js New File" at bounding box center [470, 47] width 441 height 28
